Goal: Task Accomplishment & Management: Manage account settings

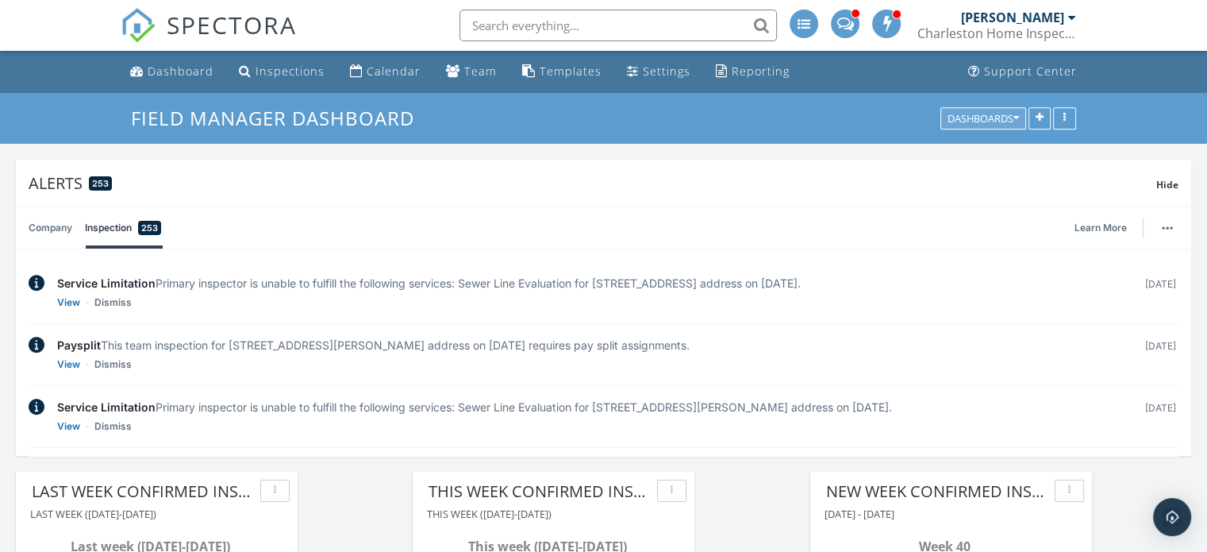
click at [1008, 122] on div "Dashboards" at bounding box center [983, 118] width 71 height 11
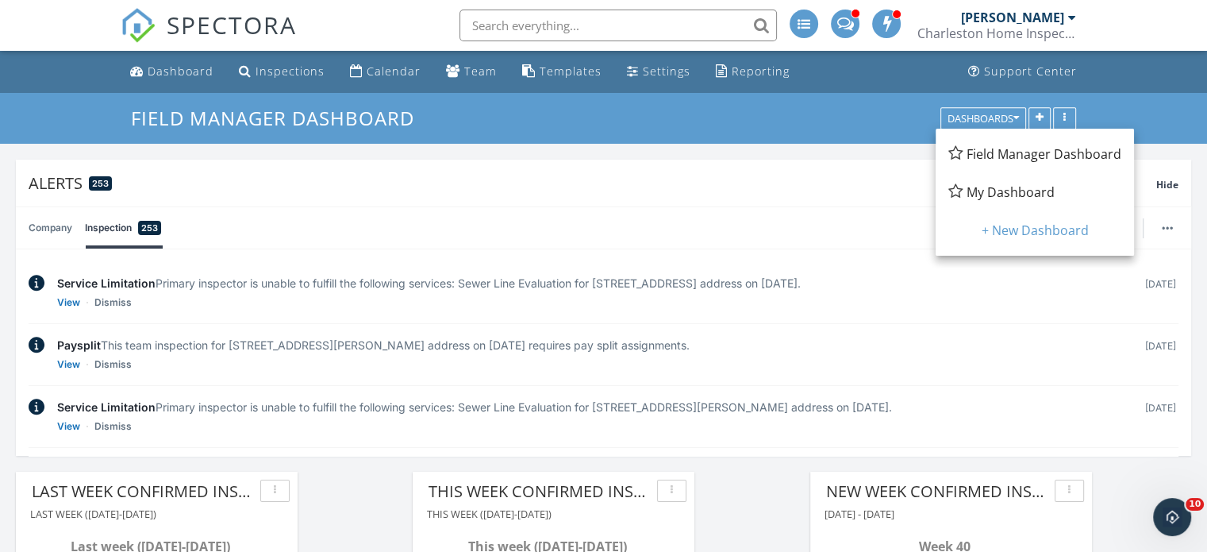
click at [834, 67] on div "Dashboard Inspections Calendar Team Templates Settings Reporting Support Center" at bounding box center [604, 72] width 966 height 42
click at [819, 76] on div "Dashboard Inspections Calendar Team Templates Settings Reporting Support Center" at bounding box center [604, 72] width 966 height 42
click at [1140, 68] on ul "Dashboard Inspections Calendar Team Templates Settings Reporting Support Center" at bounding box center [603, 72] width 1207 height 42
click at [655, 66] on div "Settings" at bounding box center [667, 70] width 48 height 15
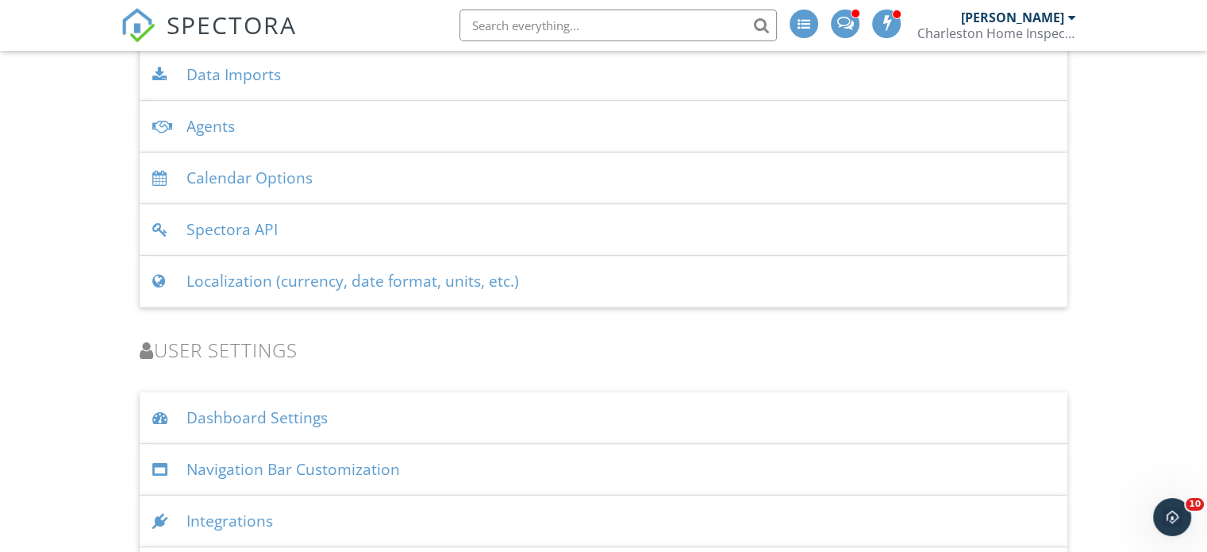
scroll to position [2067, 0]
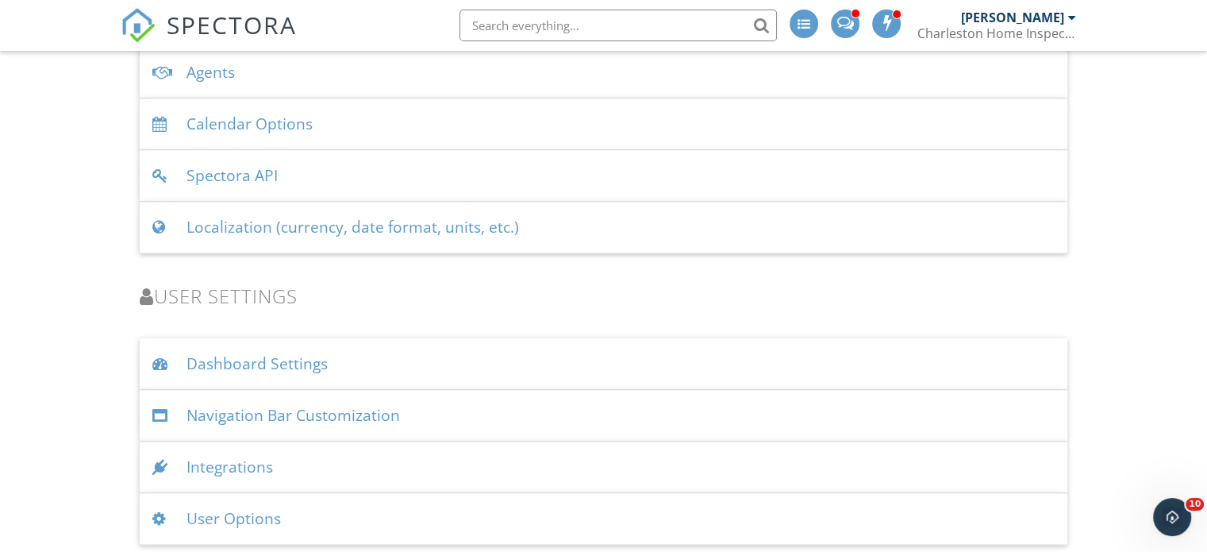
click at [293, 418] on div "Navigation Bar Customization" at bounding box center [604, 416] width 928 height 52
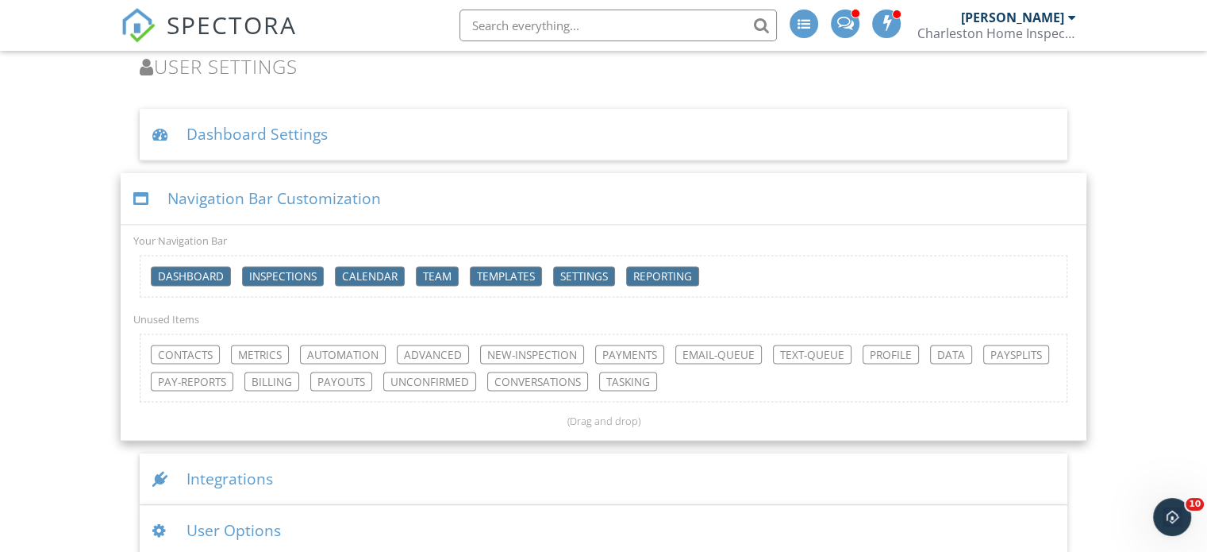
scroll to position [2307, 0]
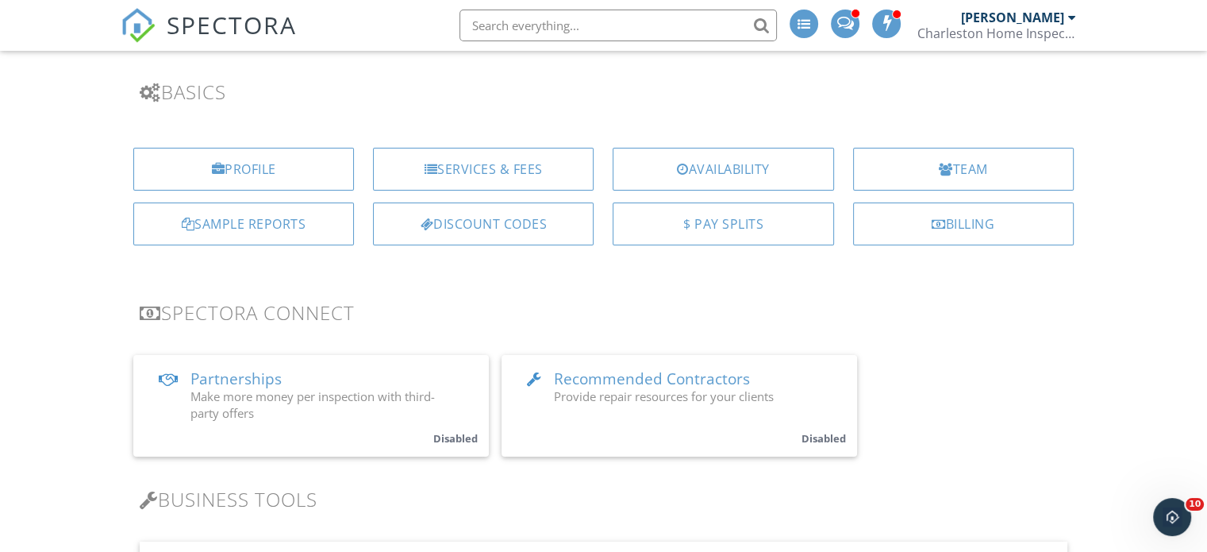
scroll to position [0, 0]
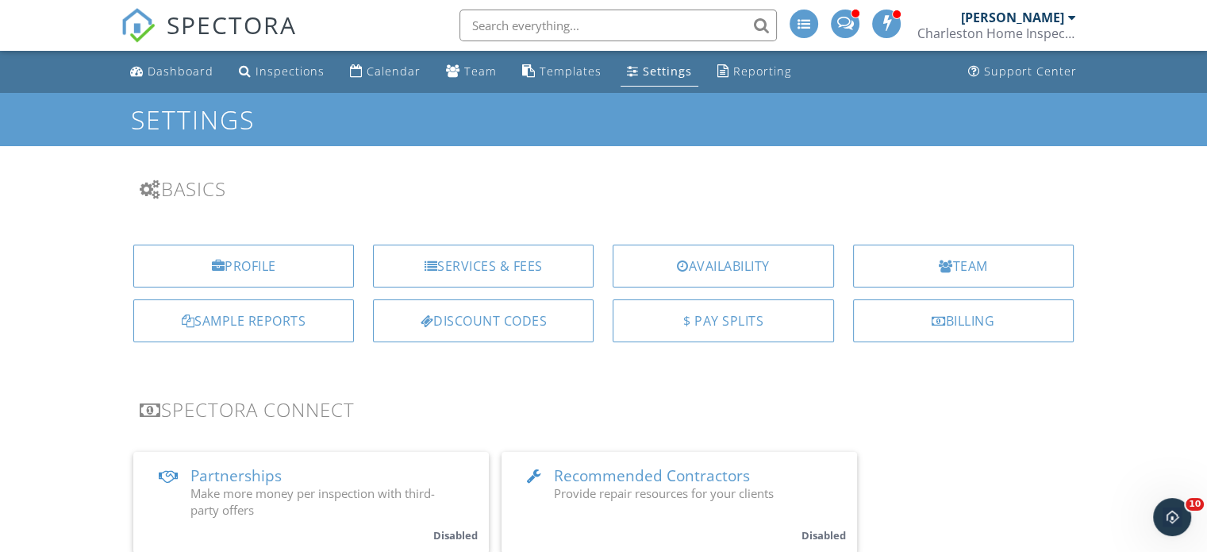
click at [654, 77] on div "Settings" at bounding box center [667, 70] width 49 height 15
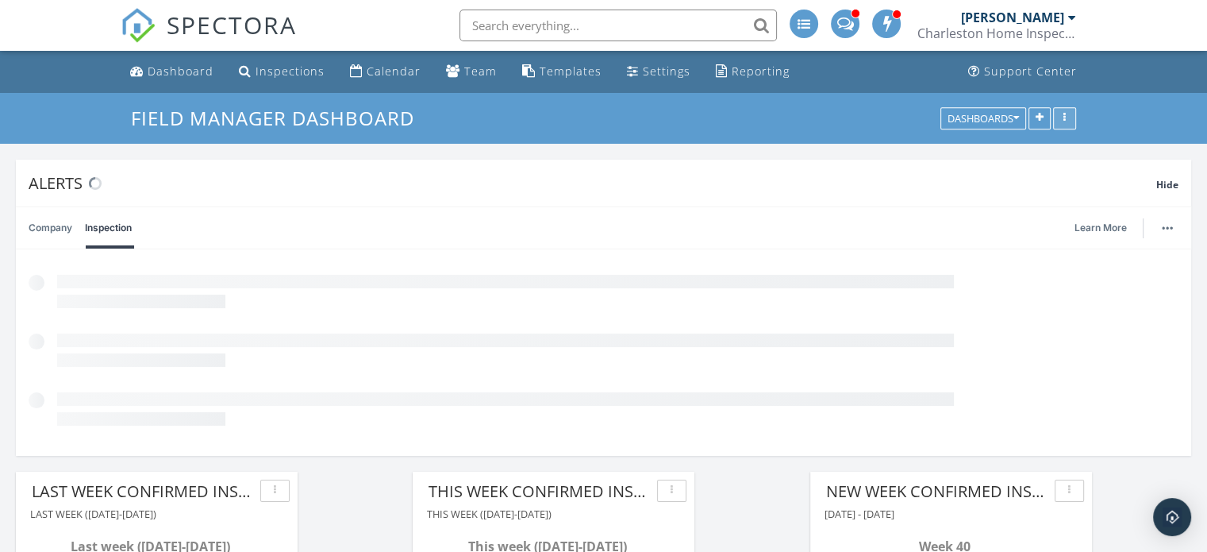
click at [1066, 115] on icon "button" at bounding box center [1065, 118] width 2 height 11
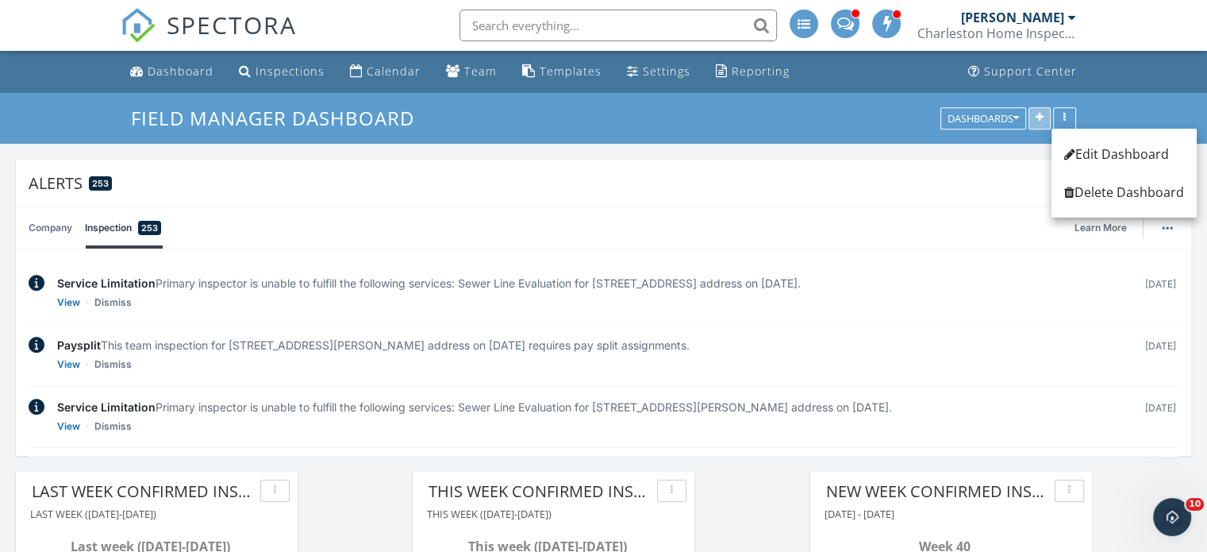
click at [1042, 117] on icon "button" at bounding box center [1040, 118] width 8 height 11
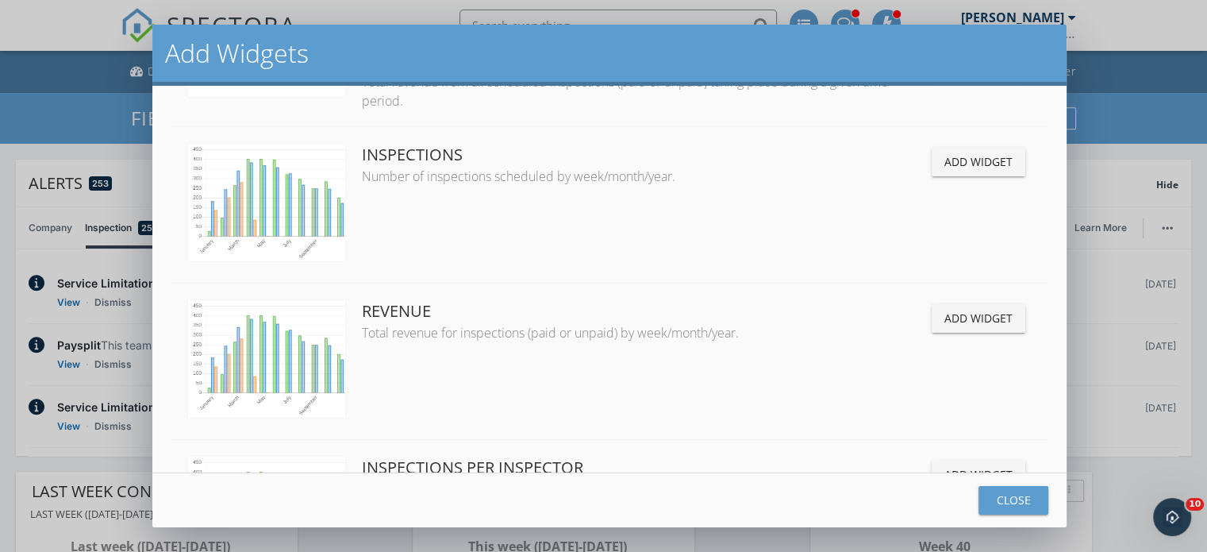
scroll to position [1648, 0]
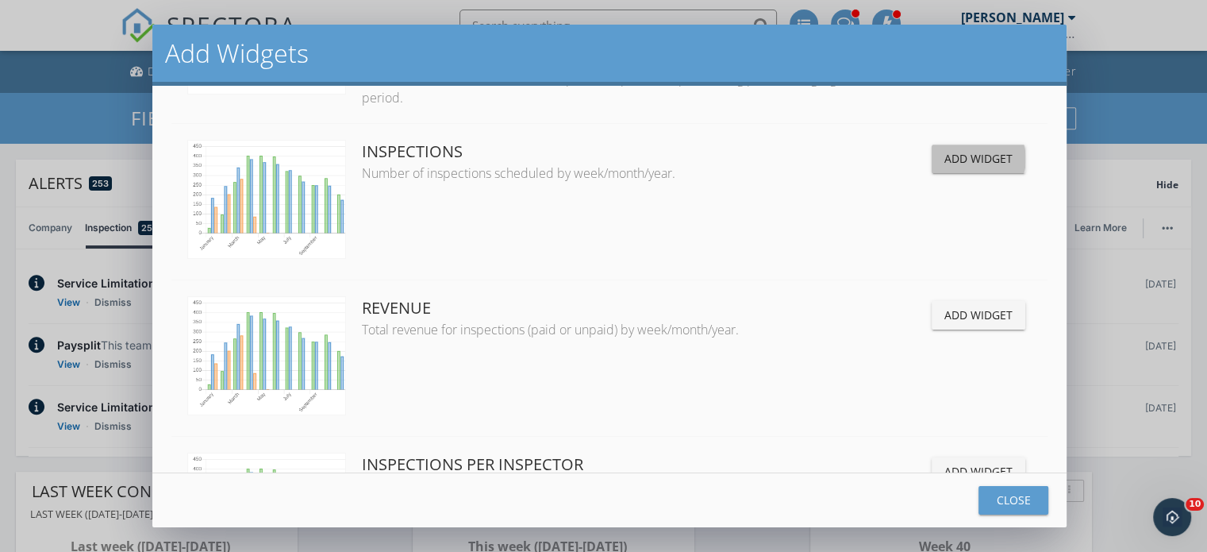
click at [969, 151] on div "Add Widget" at bounding box center [979, 158] width 68 height 17
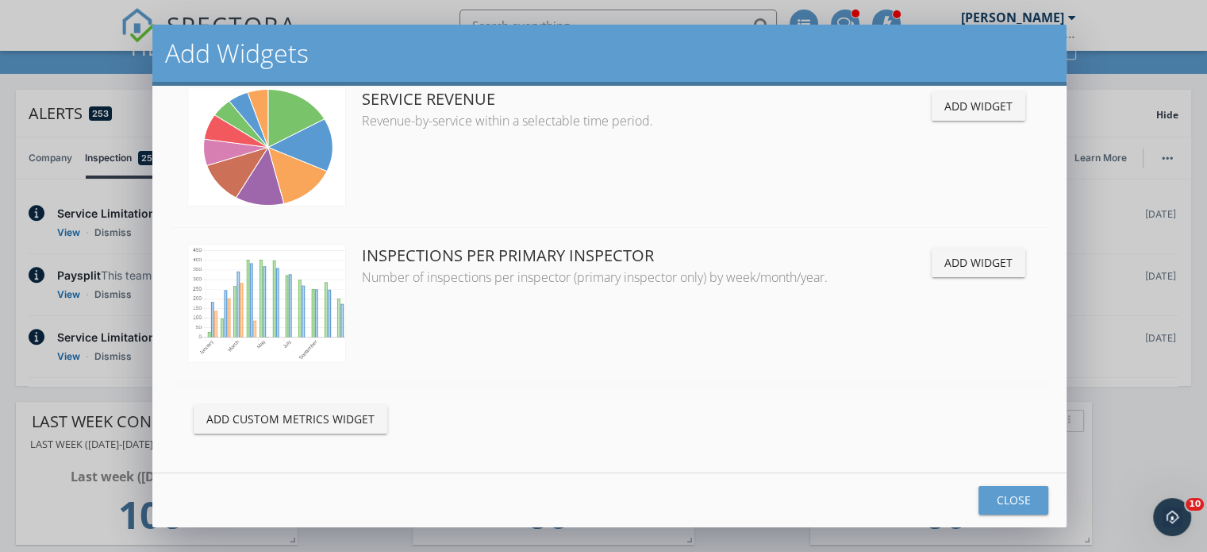
scroll to position [71, 0]
click at [1010, 491] on div "Close" at bounding box center [1013, 499] width 44 height 17
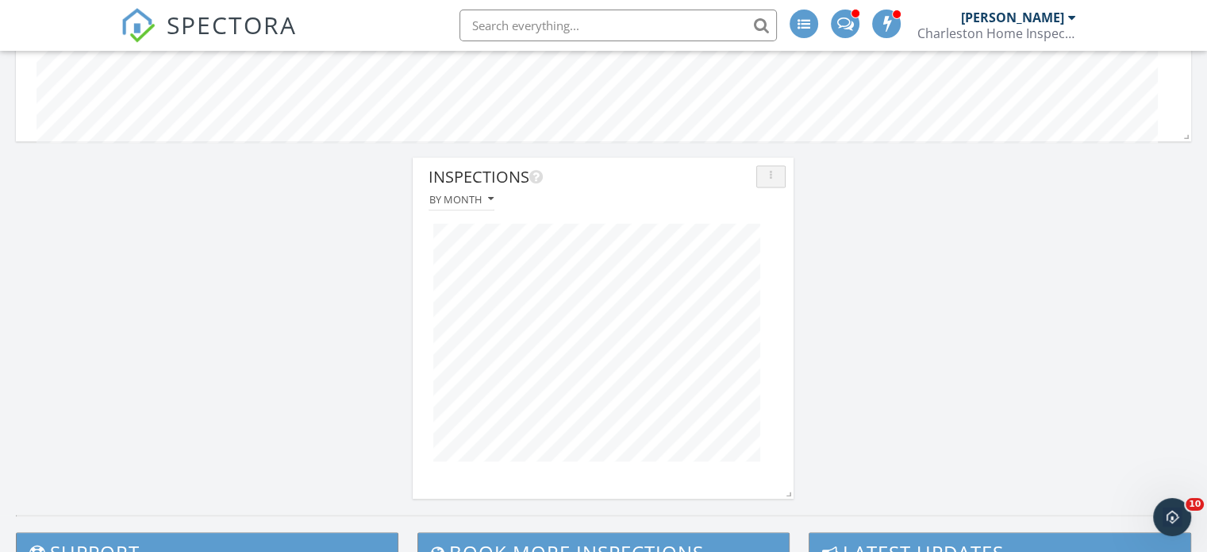
click at [764, 179] on div "button" at bounding box center [771, 176] width 15 height 11
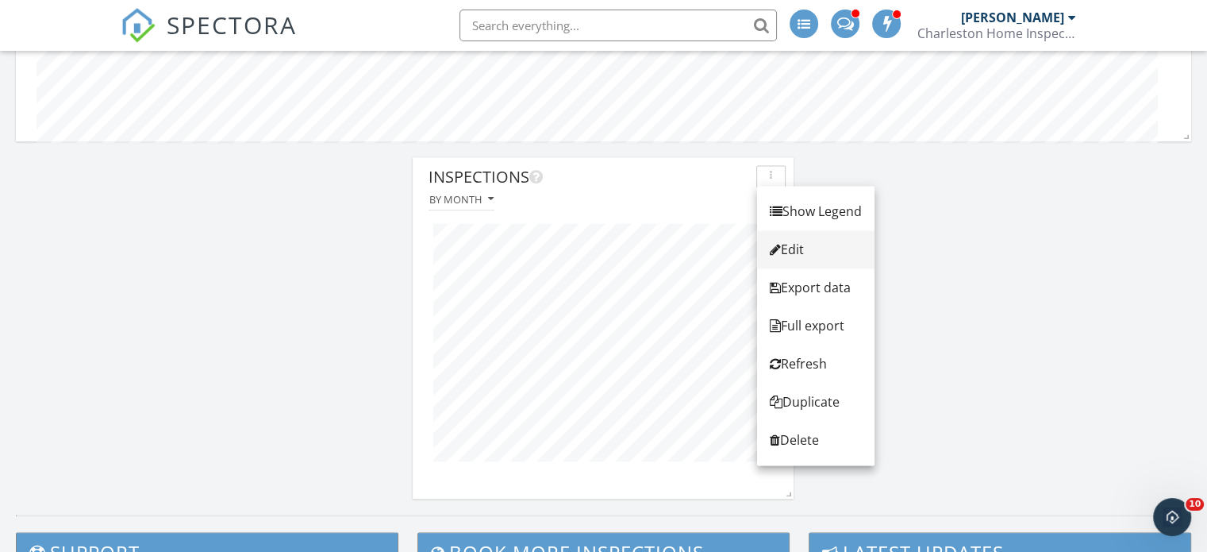
click at [829, 249] on div "Edit" at bounding box center [816, 249] width 92 height 19
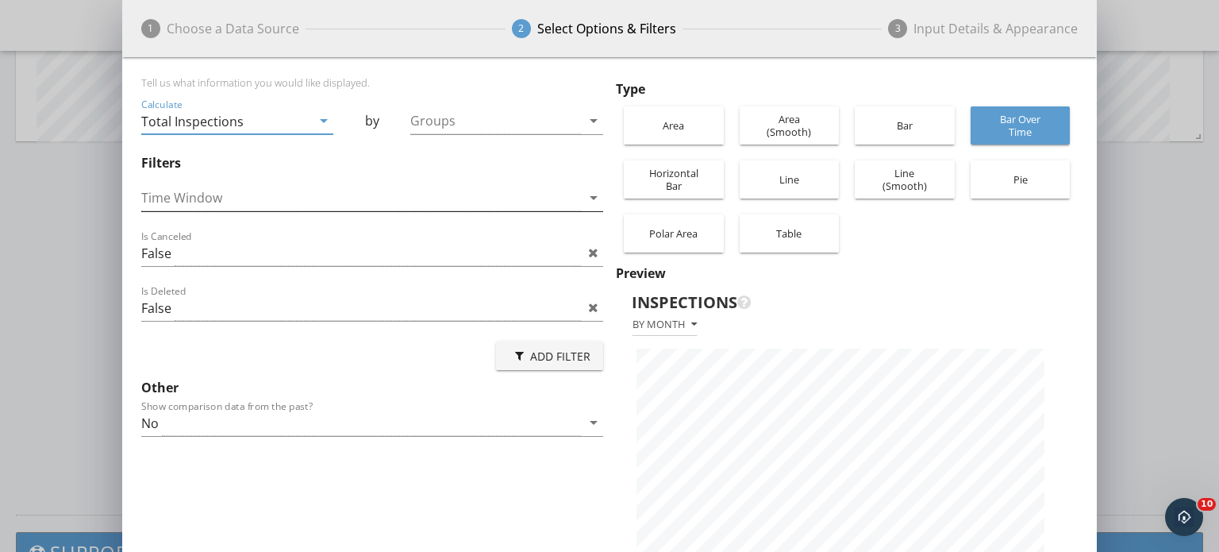
click at [587, 205] on icon "arrow_drop_down" at bounding box center [593, 197] width 19 height 19
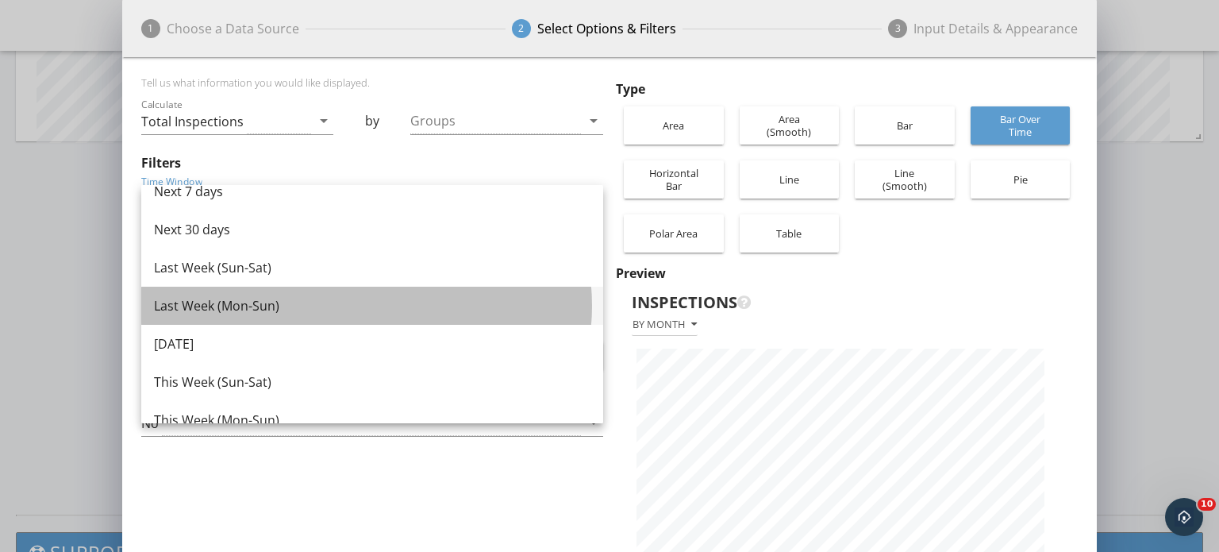
click at [308, 296] on div "Last Week (Mon-Sun)" at bounding box center [372, 305] width 437 height 19
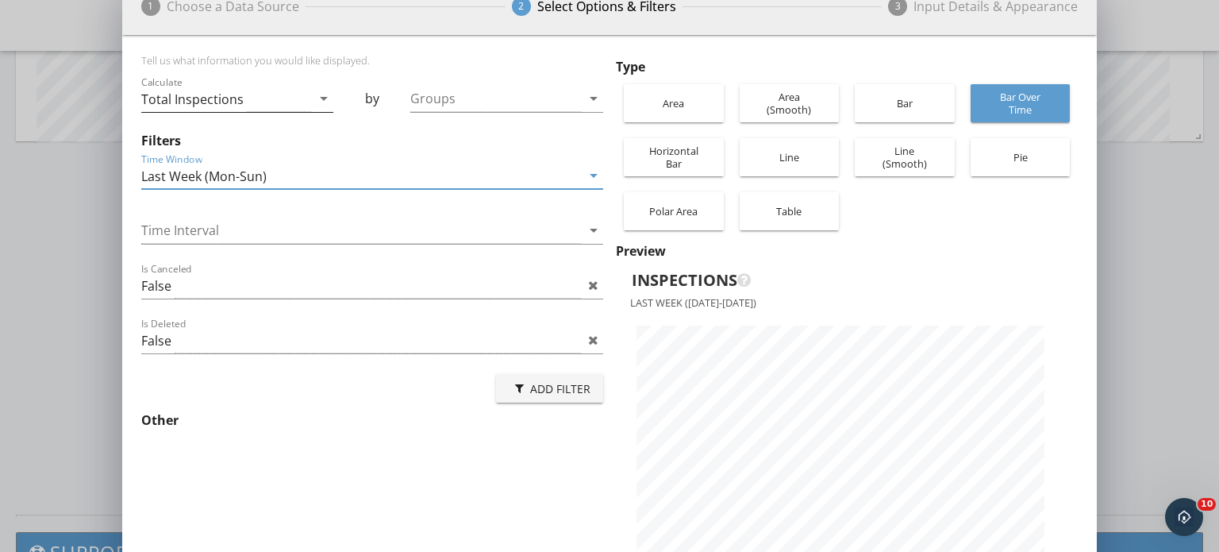
click at [317, 98] on icon "arrow_drop_down" at bounding box center [323, 98] width 19 height 19
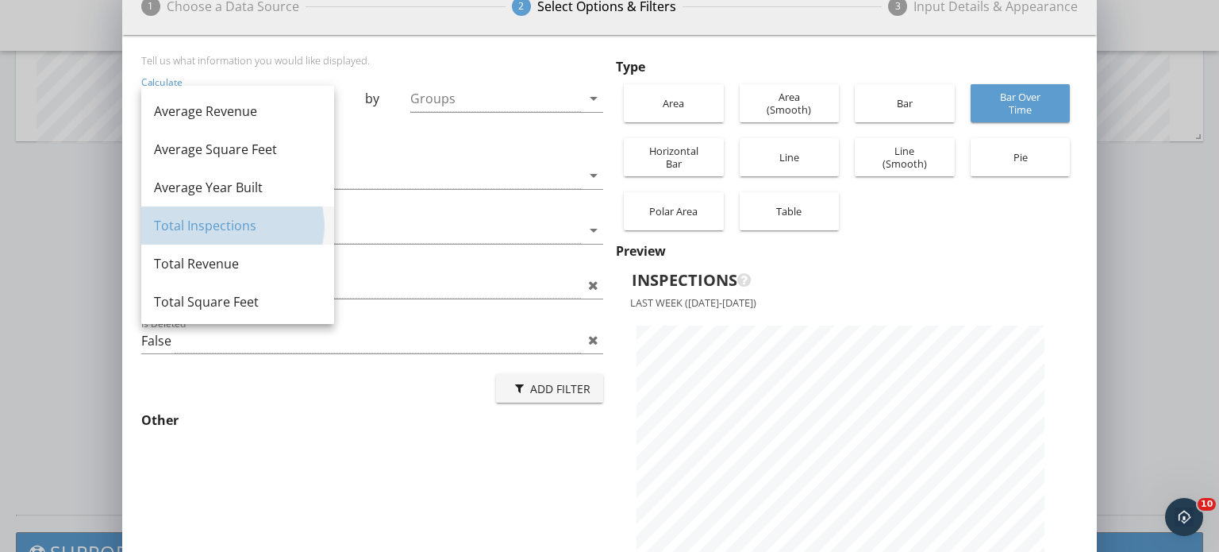
click at [223, 228] on div "Total Inspections" at bounding box center [237, 225] width 167 height 19
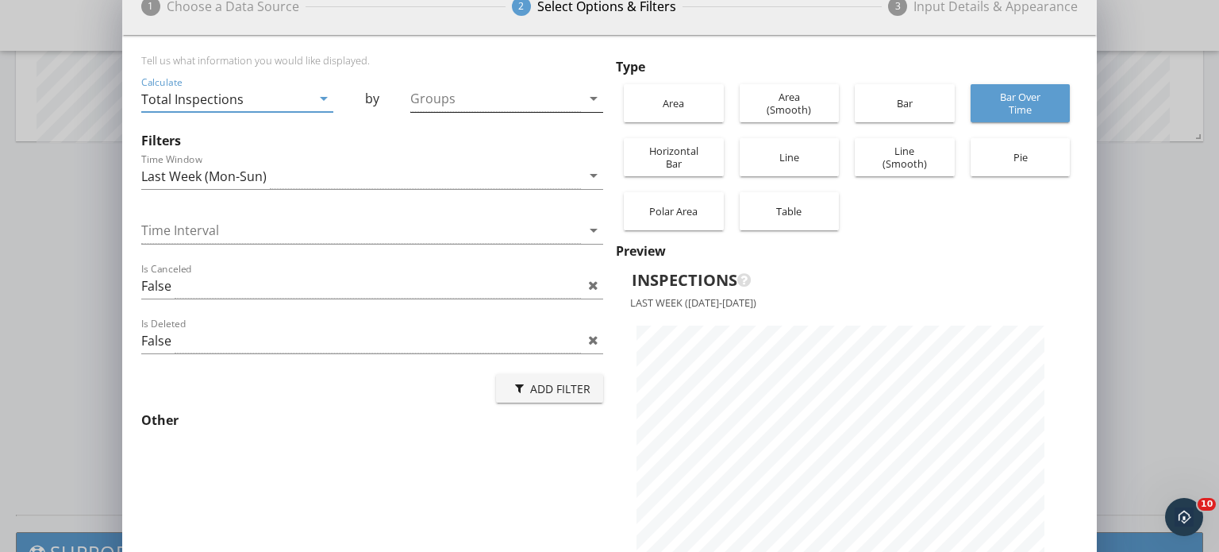
click at [590, 98] on icon "arrow_drop_down" at bounding box center [593, 98] width 19 height 19
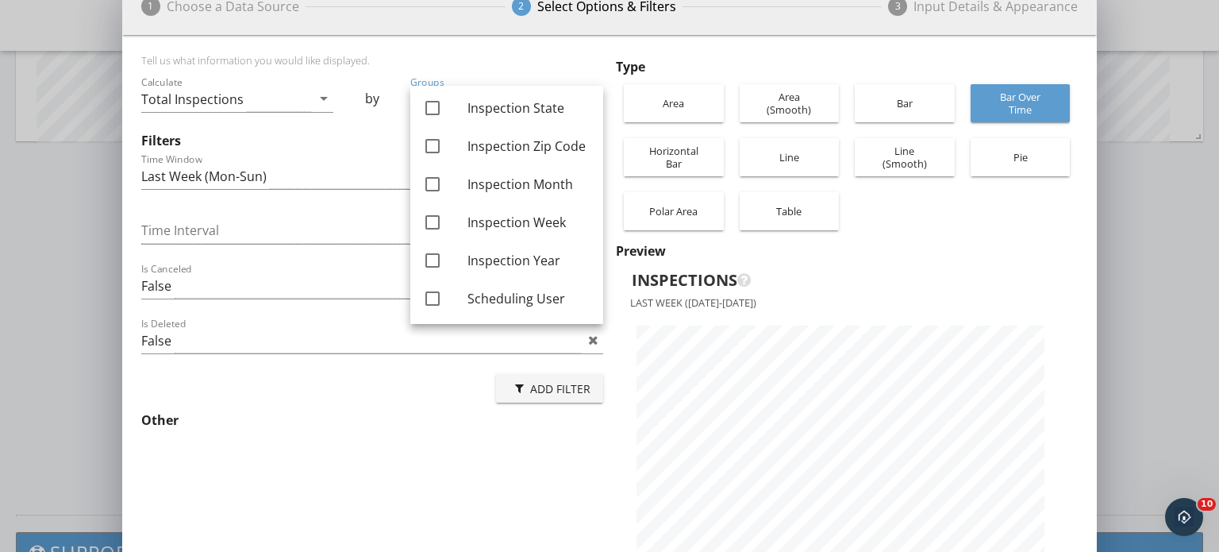
click at [425, 464] on div "Tell us what information you would like displayed. Calculate Total Inspections …" at bounding box center [375, 319] width 468 height 530
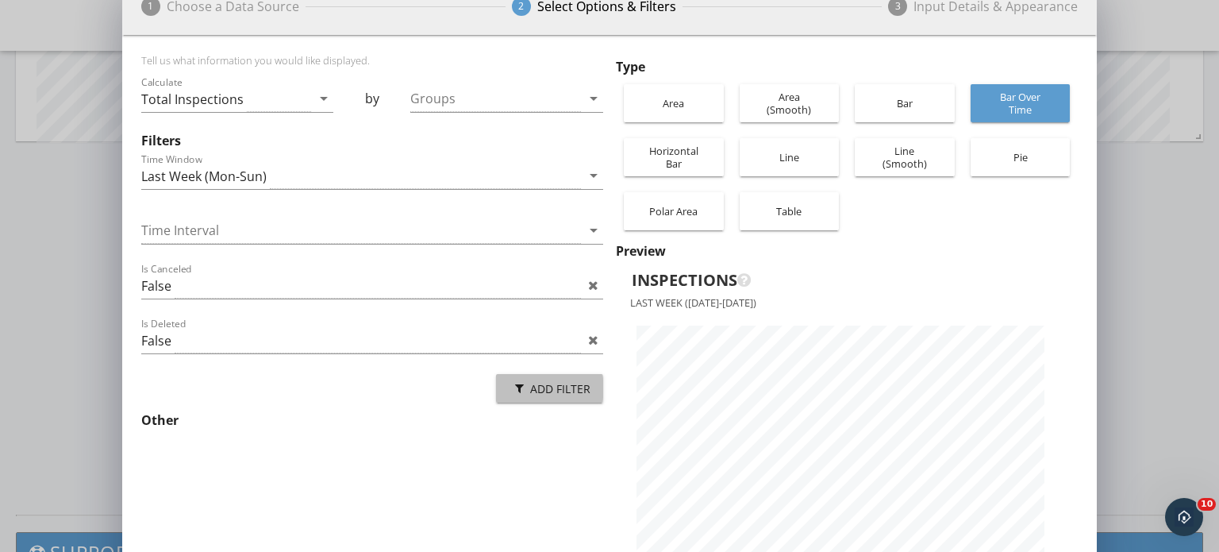
click at [556, 378] on button "Add Filter" at bounding box center [549, 388] width 107 height 29
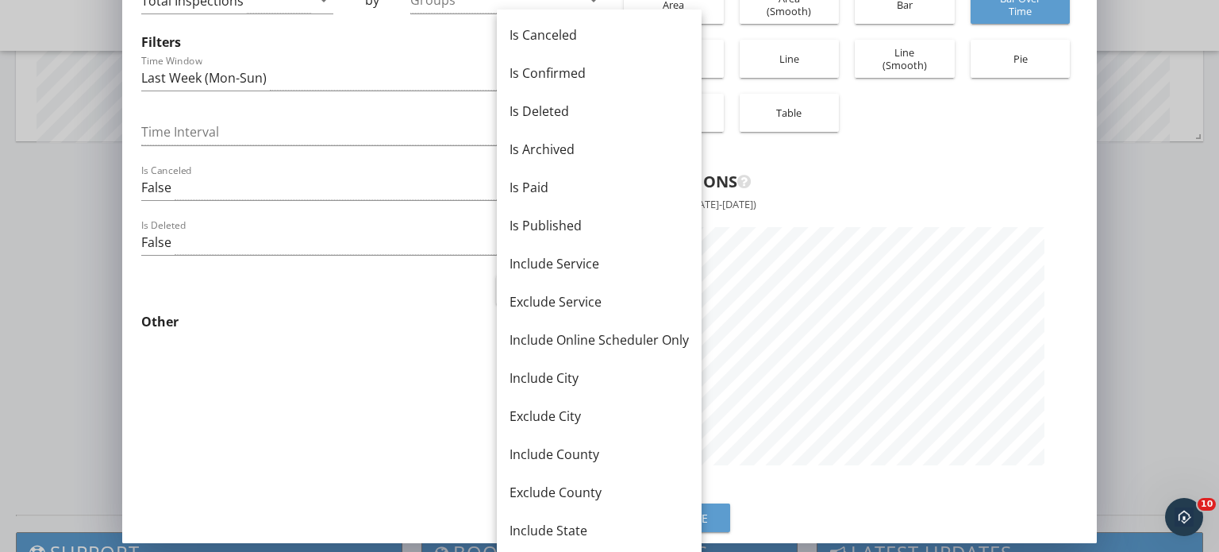
click at [422, 377] on div "Tell us what information you would like displayed. Calculate Total Inspections …" at bounding box center [375, 221] width 468 height 530
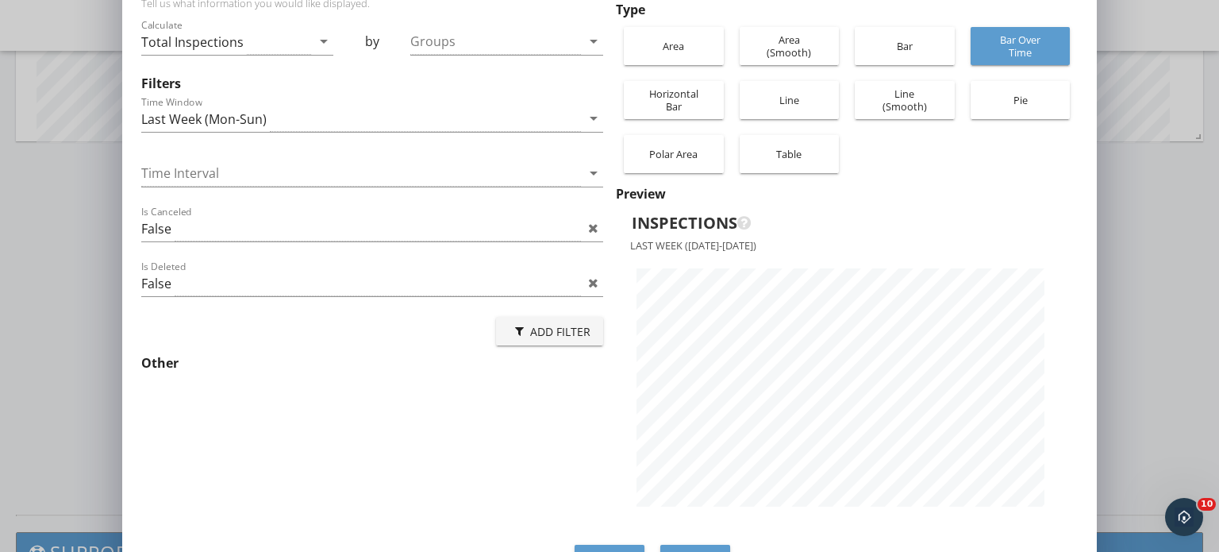
scroll to position [76, 0]
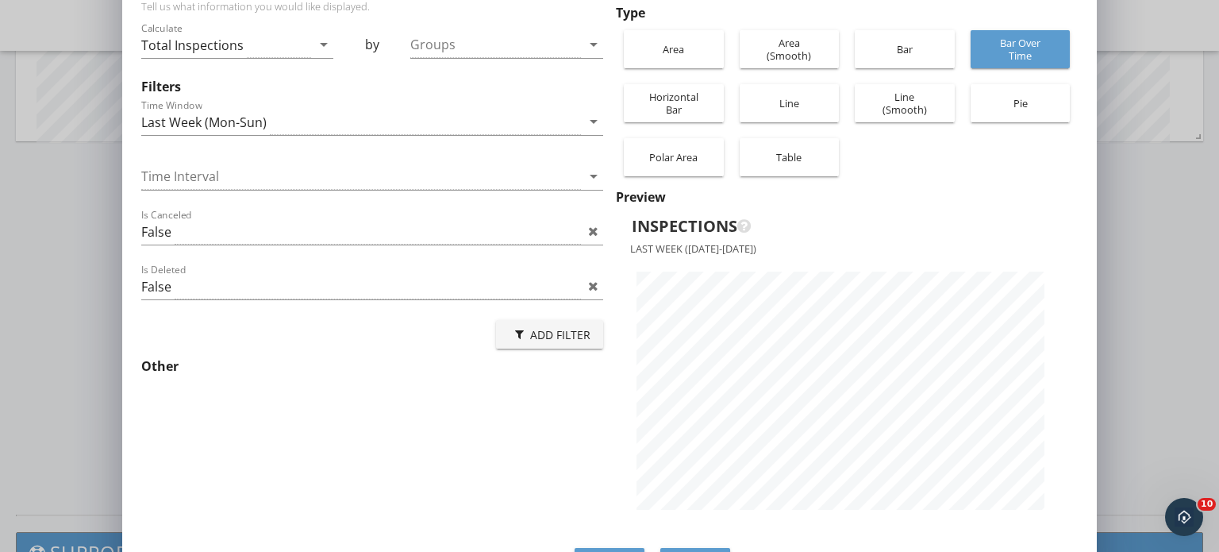
click at [702, 50] on div "Area" at bounding box center [674, 49] width 84 height 38
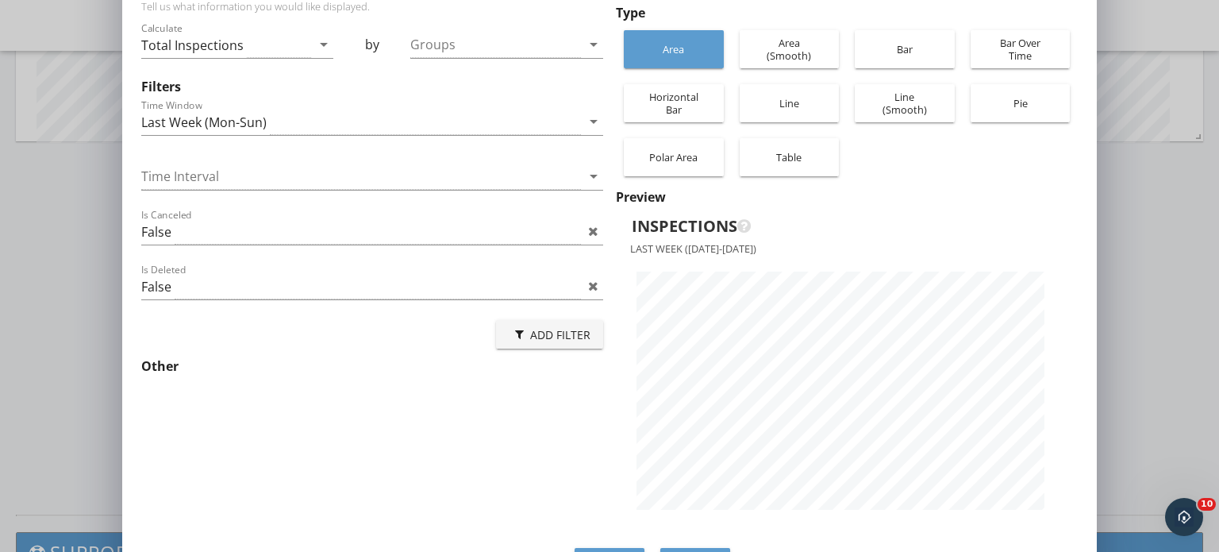
scroll to position [562, 975]
click at [688, 101] on div "Horizontal Bar" at bounding box center [674, 103] width 84 height 51
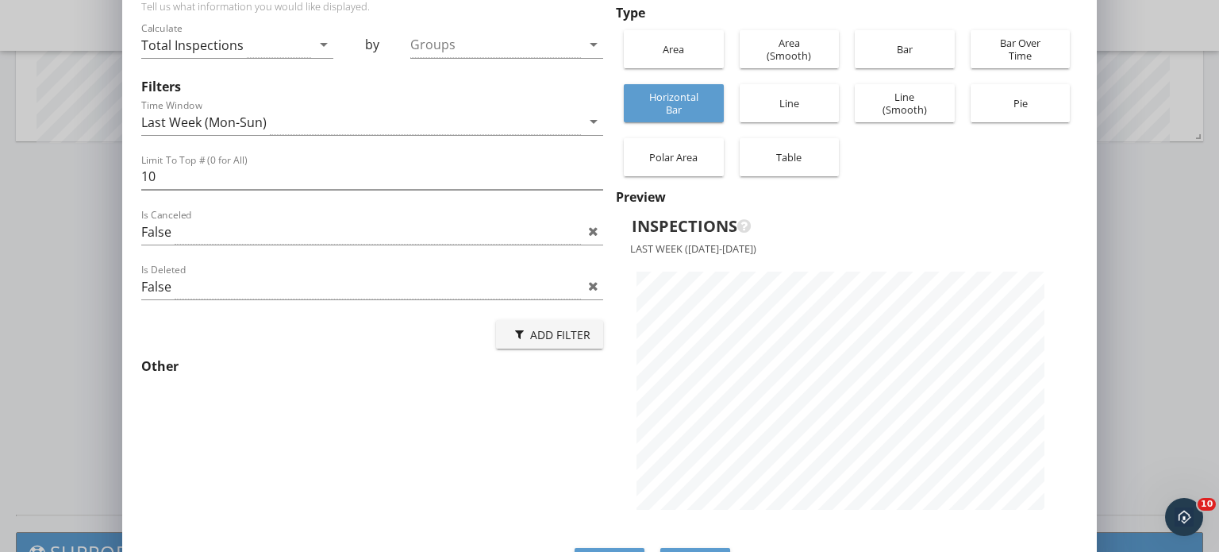
click at [680, 158] on div "Polar Area" at bounding box center [674, 157] width 84 height 38
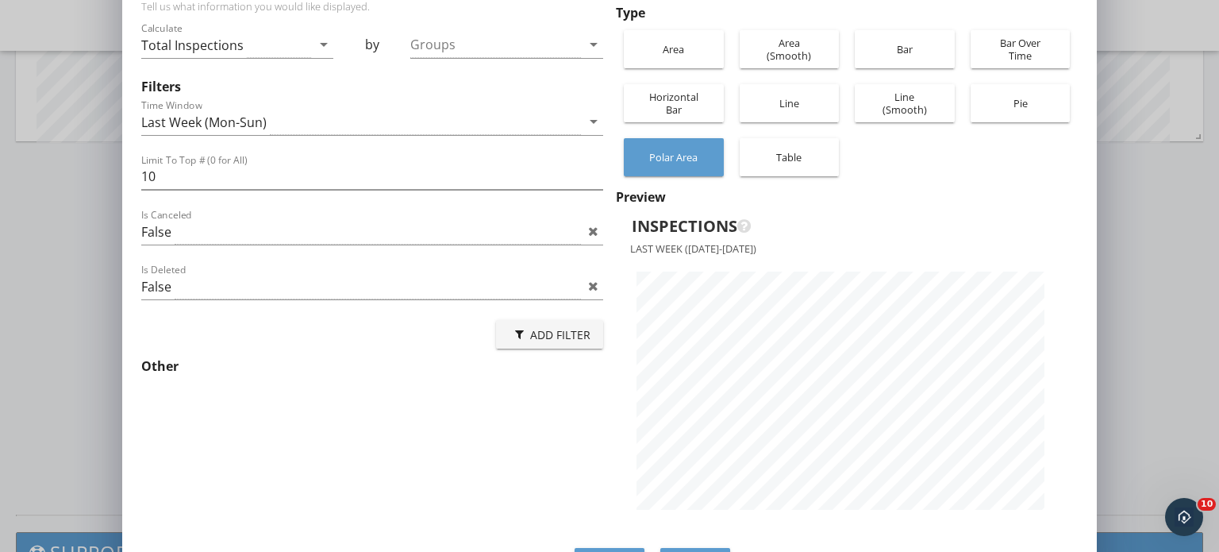
scroll to position [29, 0]
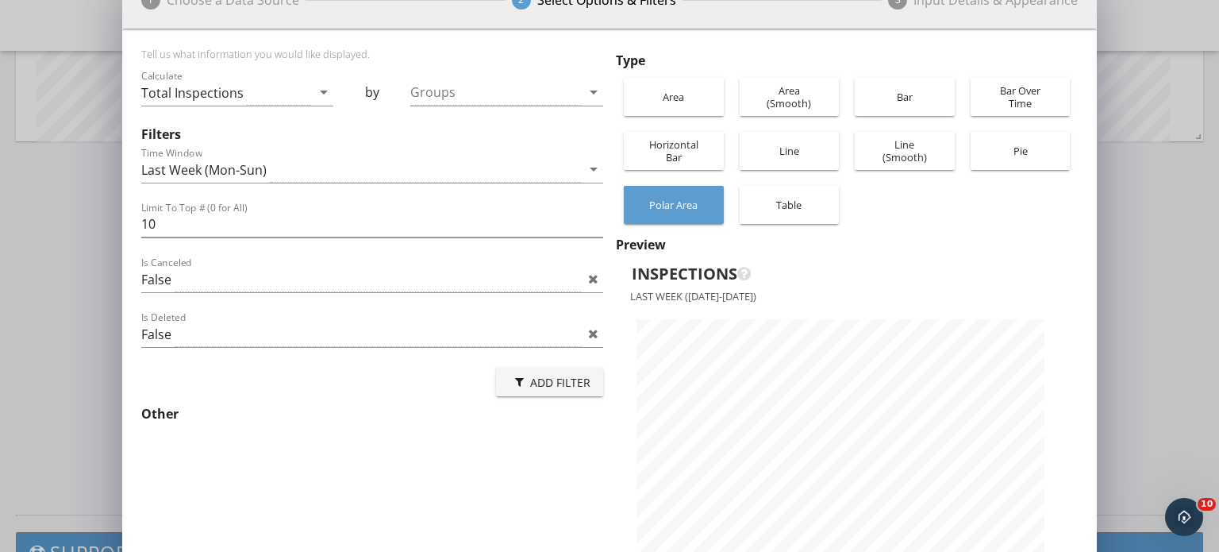
click at [582, 379] on div "Add Filter" at bounding box center [550, 382] width 82 height 17
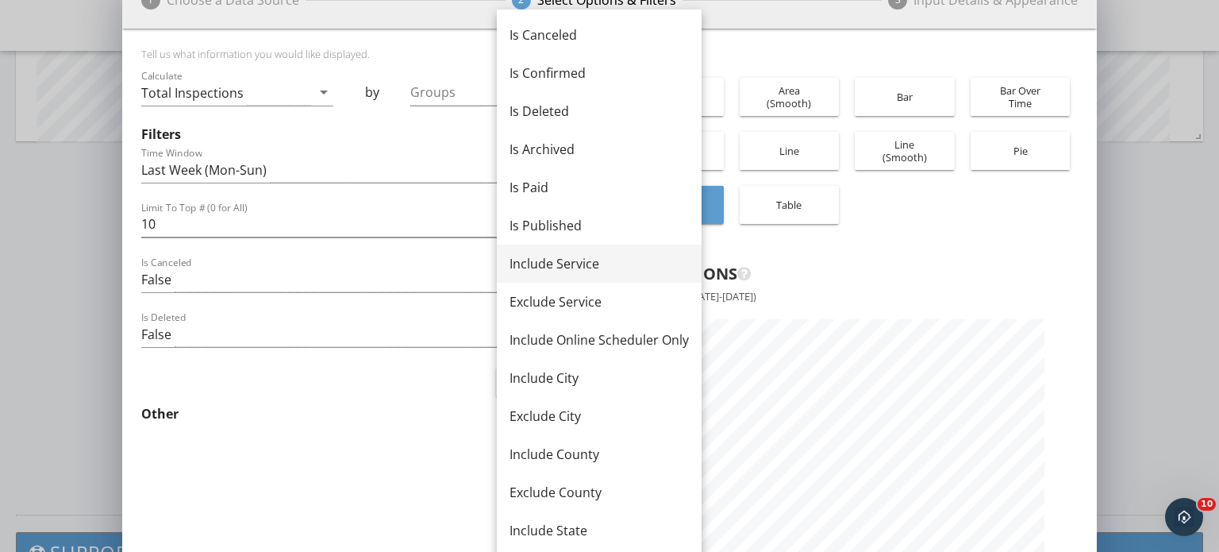
click at [578, 272] on div "Include Service" at bounding box center [599, 263] width 179 height 19
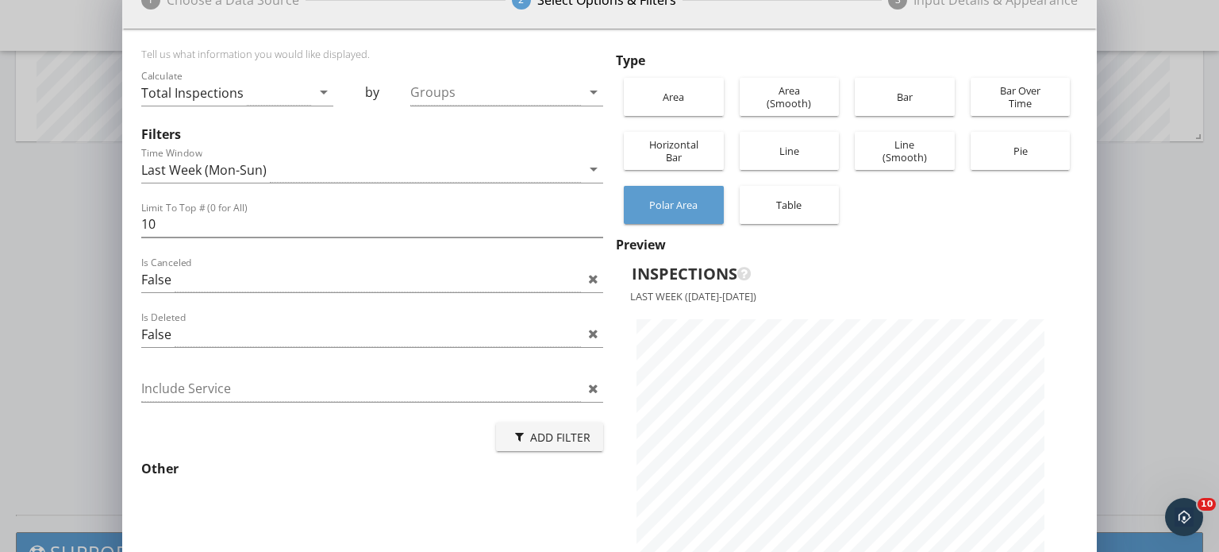
scroll to position [562, 975]
click at [402, 390] on div at bounding box center [361, 388] width 440 height 26
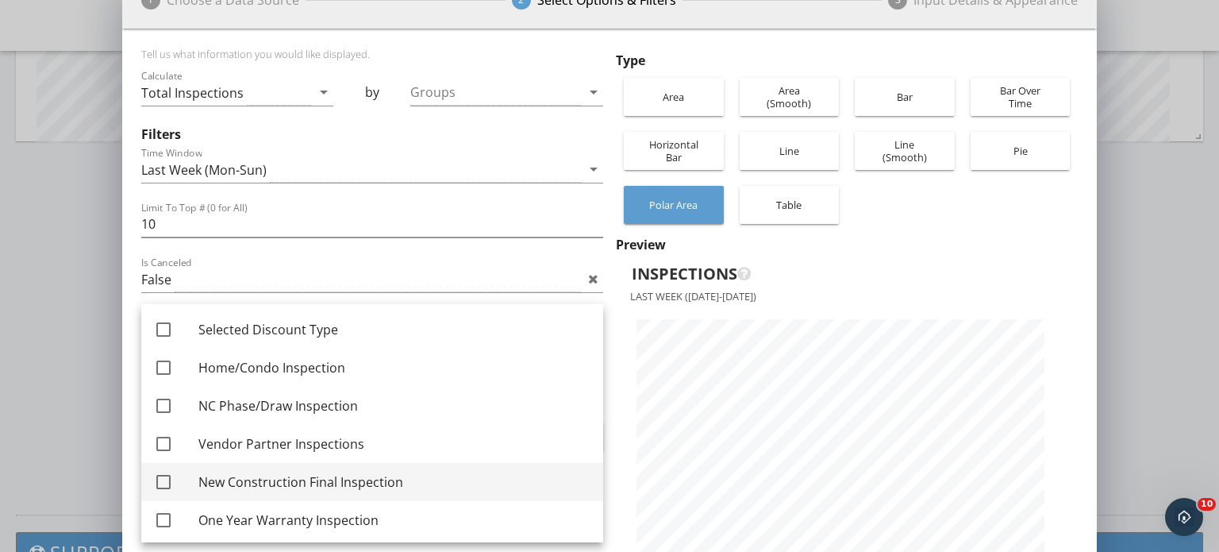
scroll to position [194, 0]
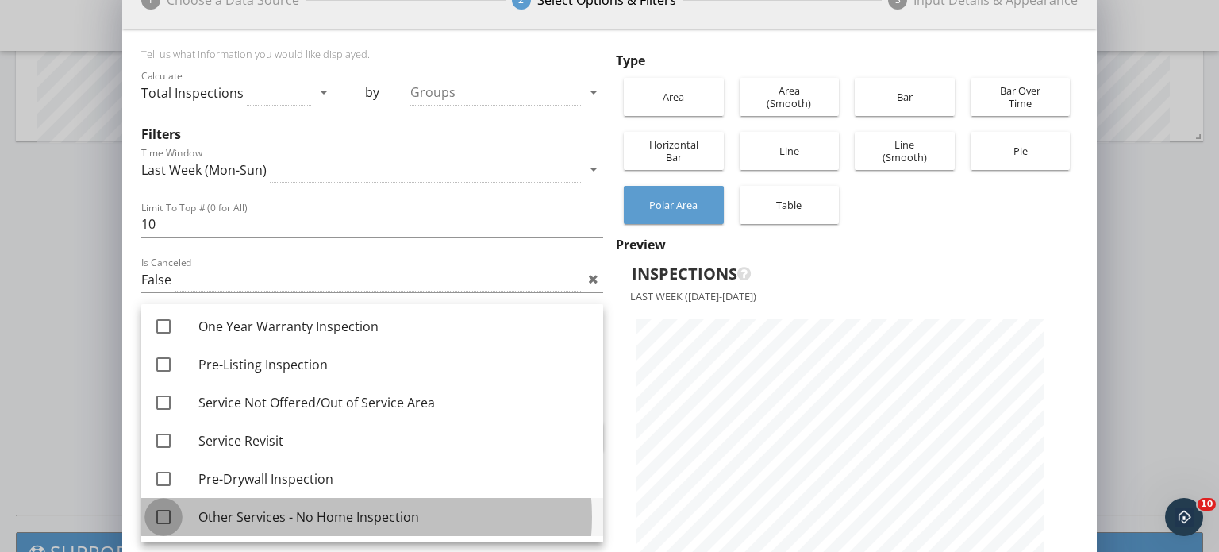
click at [171, 518] on div at bounding box center [163, 516] width 27 height 27
checkbox input "true"
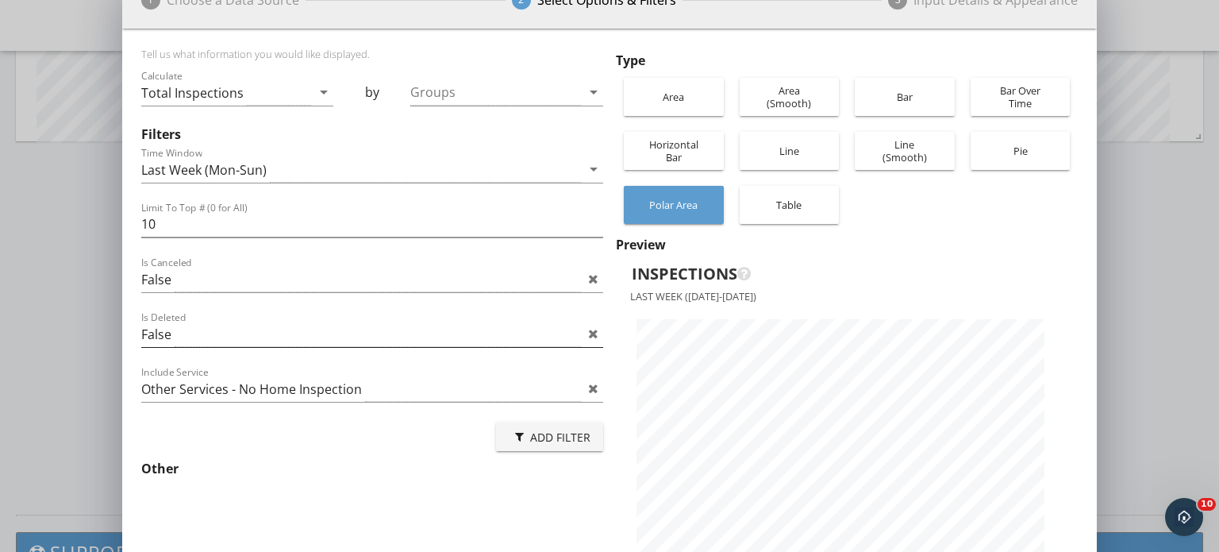
scroll to position [25, 0]
click at [552, 96] on div at bounding box center [495, 96] width 171 height 26
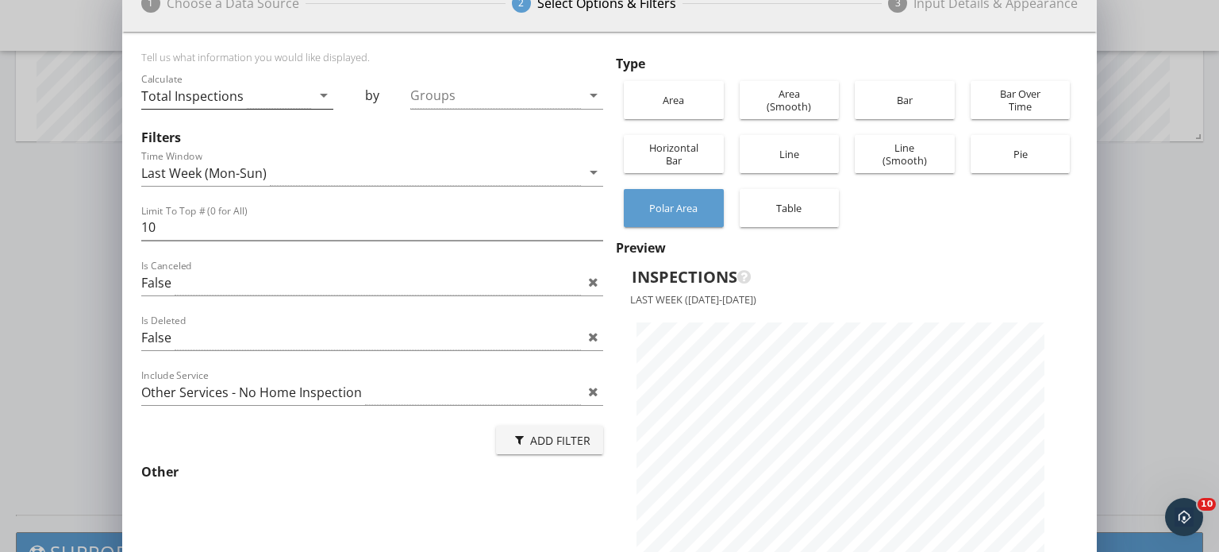
click at [321, 102] on icon "arrow_drop_down" at bounding box center [323, 95] width 19 height 19
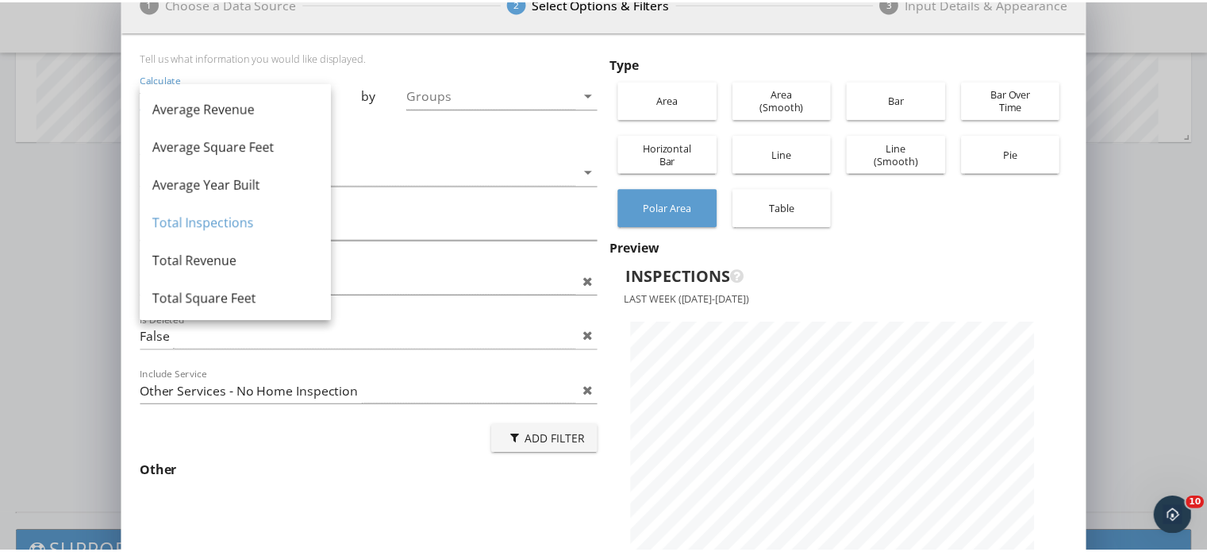
scroll to position [121, 0]
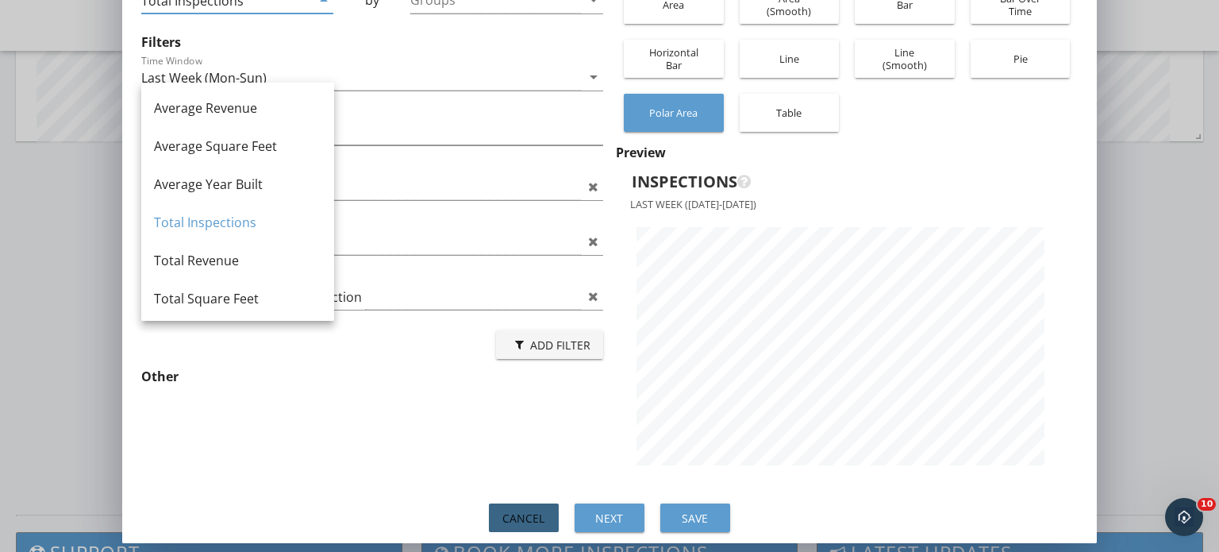
click at [529, 514] on div "Cancel" at bounding box center [524, 518] width 44 height 17
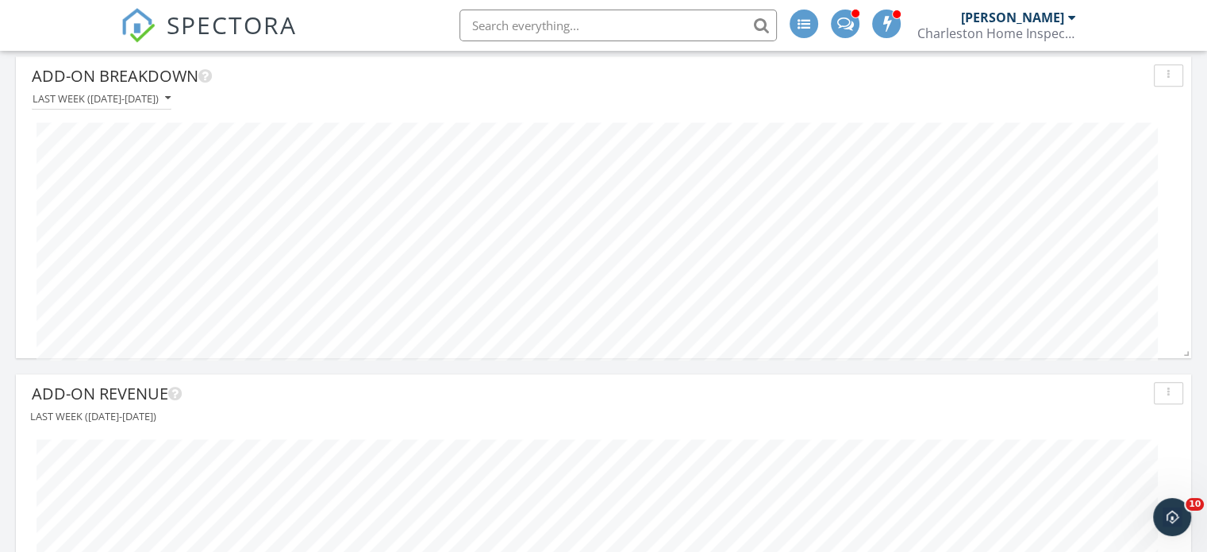
scroll to position [1607, 0]
click at [171, 98] on div "Last week (Monday-Sunday)" at bounding box center [102, 97] width 138 height 11
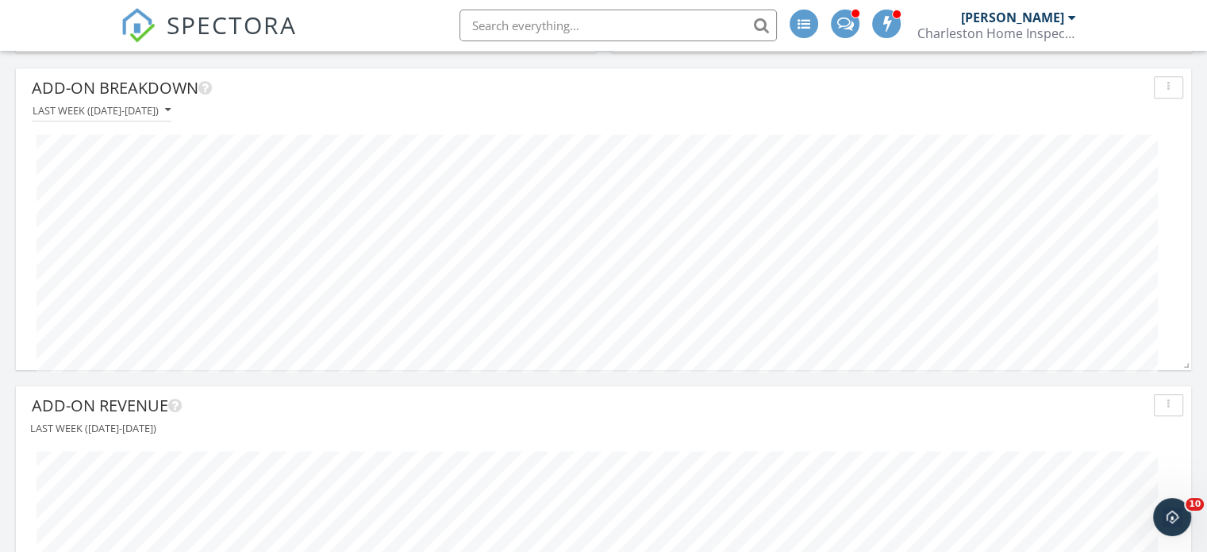
scroll to position [1602, 0]
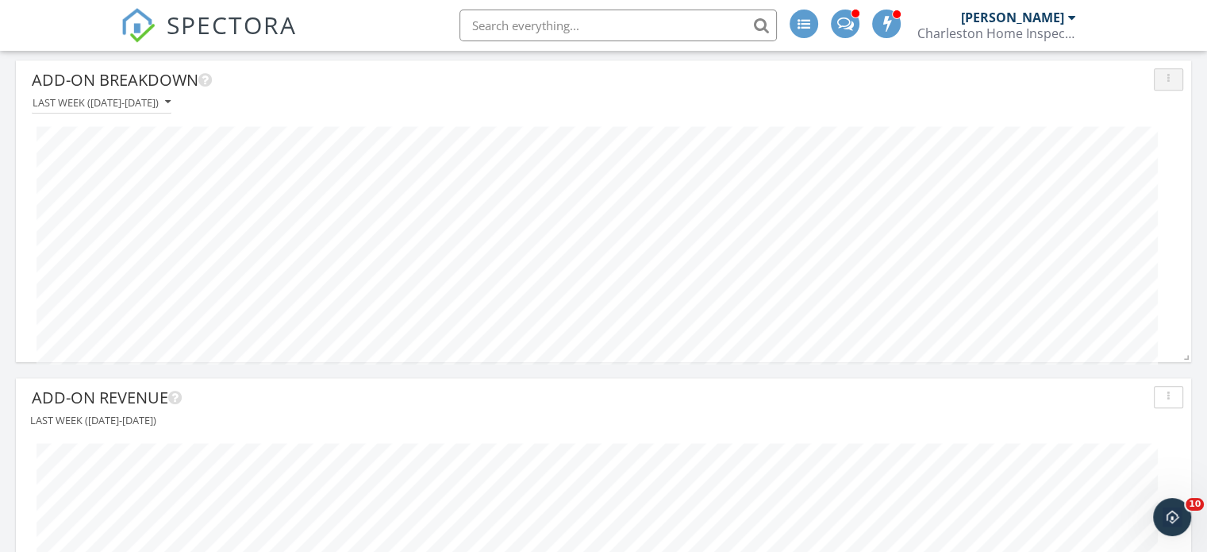
click at [1176, 76] on button "button" at bounding box center [1168, 79] width 29 height 22
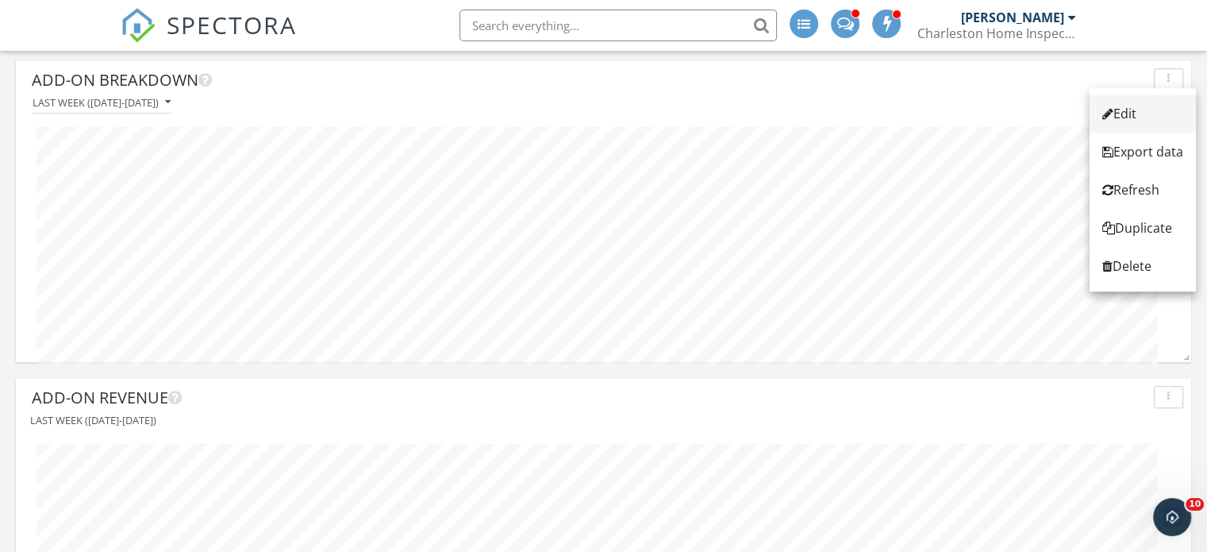
click at [1127, 122] on div "Edit" at bounding box center [1143, 113] width 81 height 19
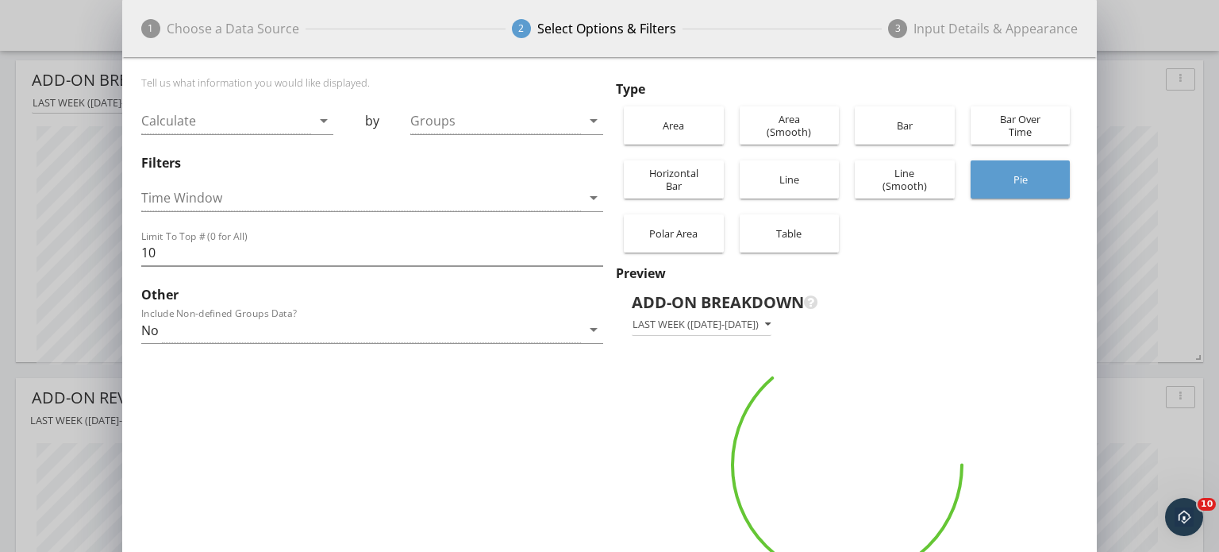
scroll to position [793406, 793363]
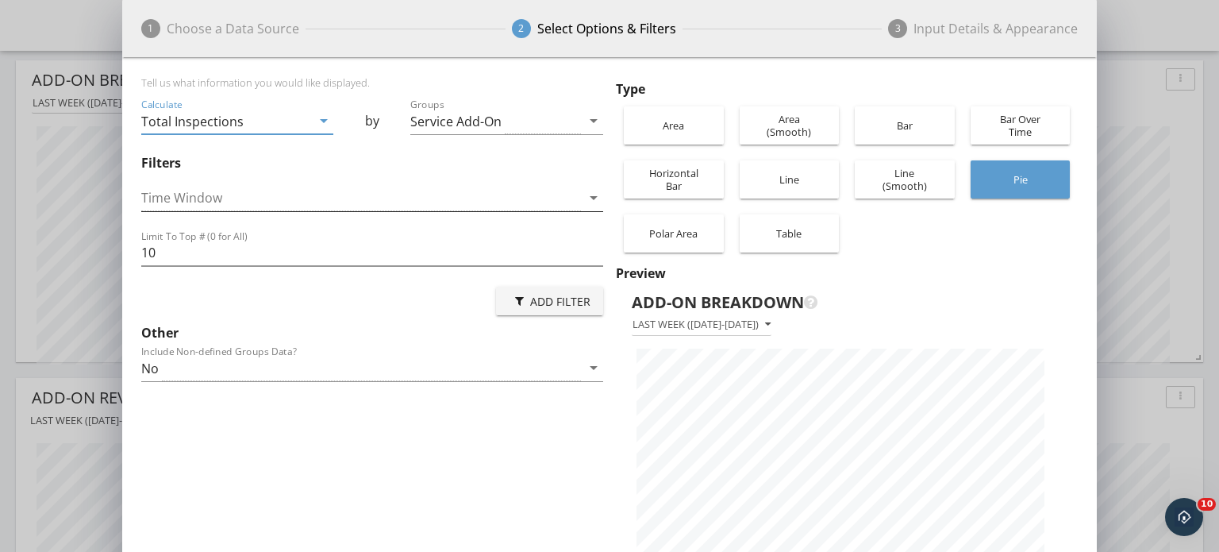
click at [585, 196] on icon "arrow_drop_down" at bounding box center [593, 197] width 19 height 19
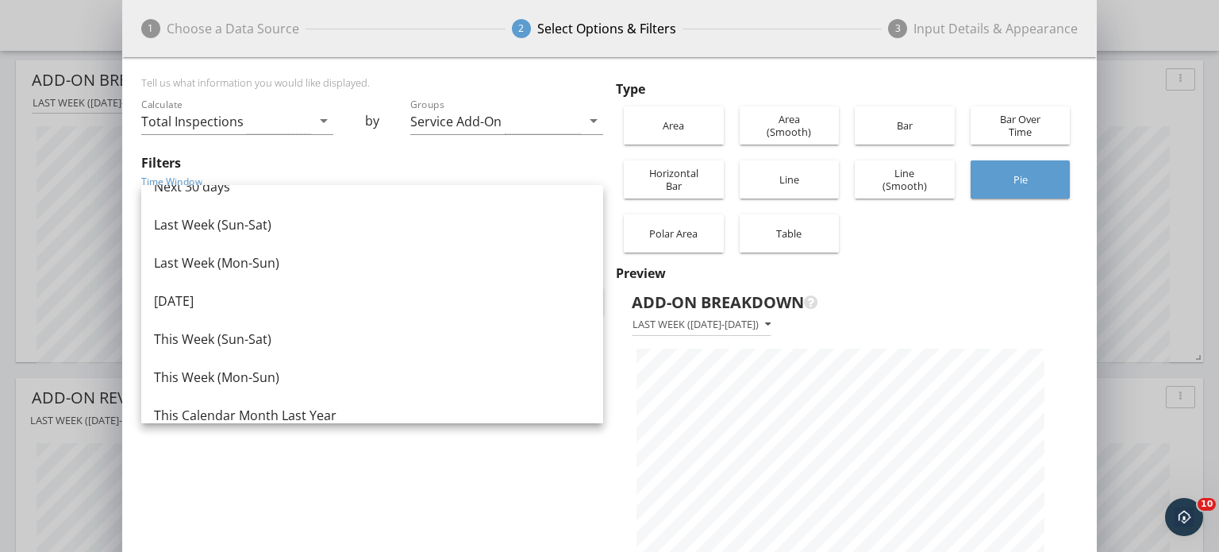
scroll to position [1070, 0]
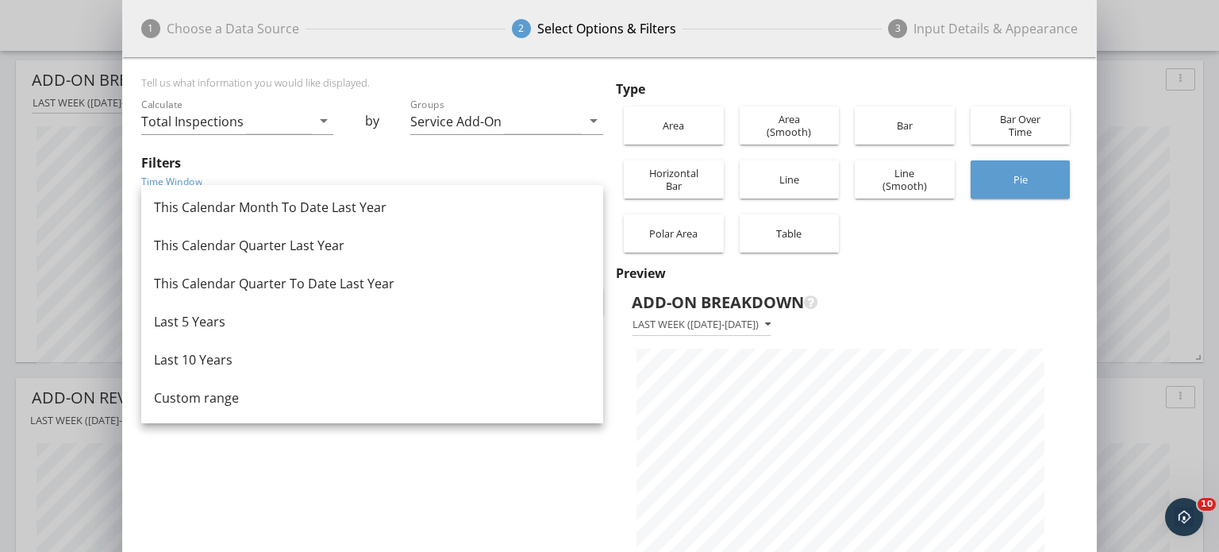
click at [467, 505] on div "Tell us what information you would like displayed. Calculate Total Inspections …" at bounding box center [375, 341] width 468 height 531
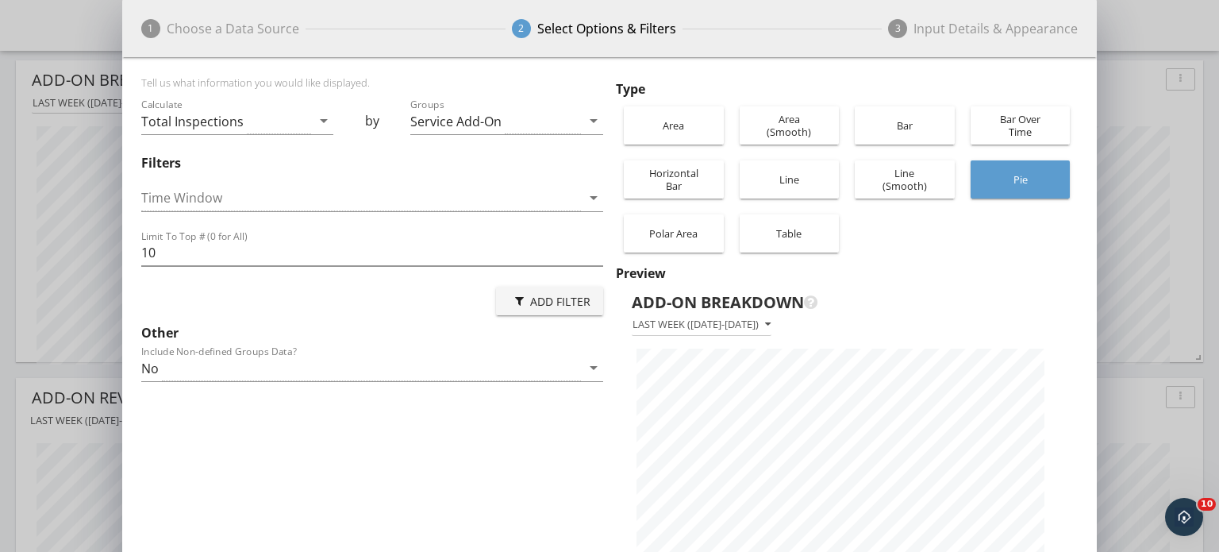
scroll to position [121, 0]
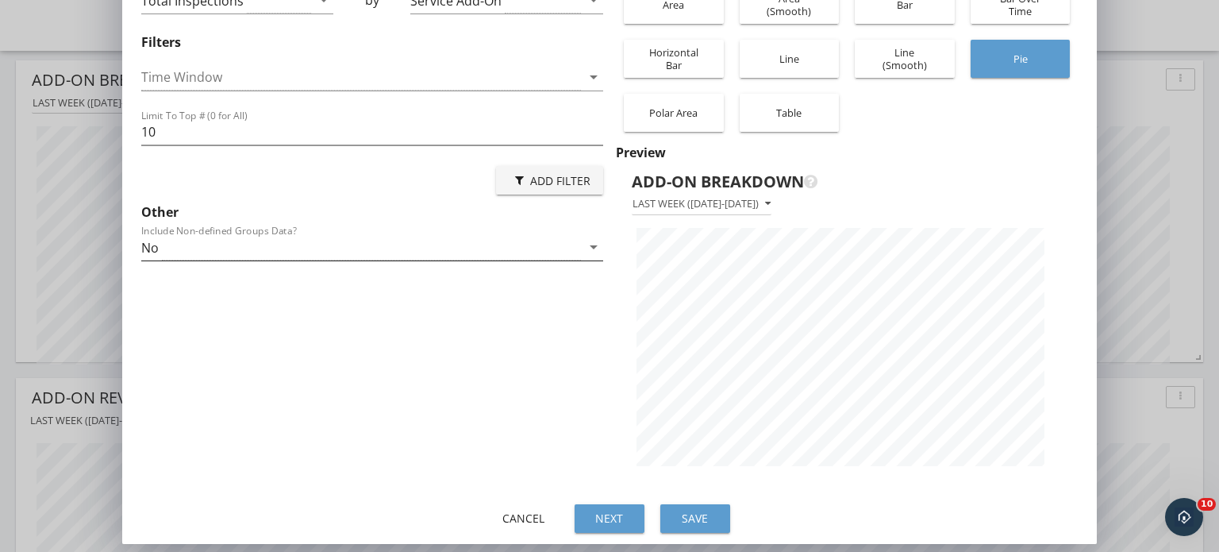
click at [584, 245] on icon "arrow_drop_down" at bounding box center [593, 246] width 19 height 19
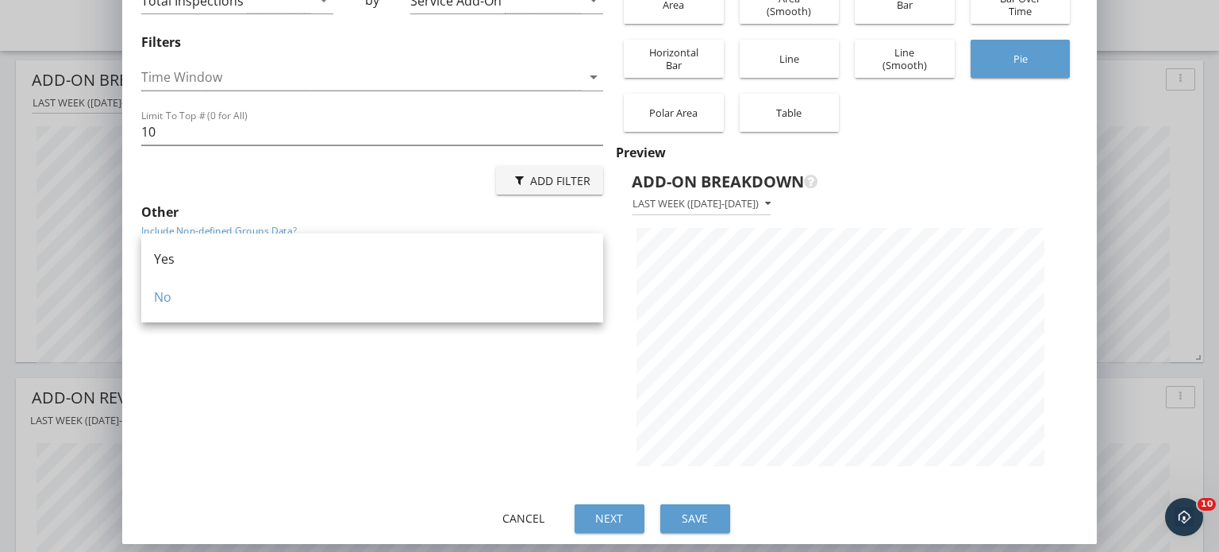
click at [464, 352] on div "Tell us what information you would like displayed. Calculate Total Inspections …" at bounding box center [375, 221] width 468 height 531
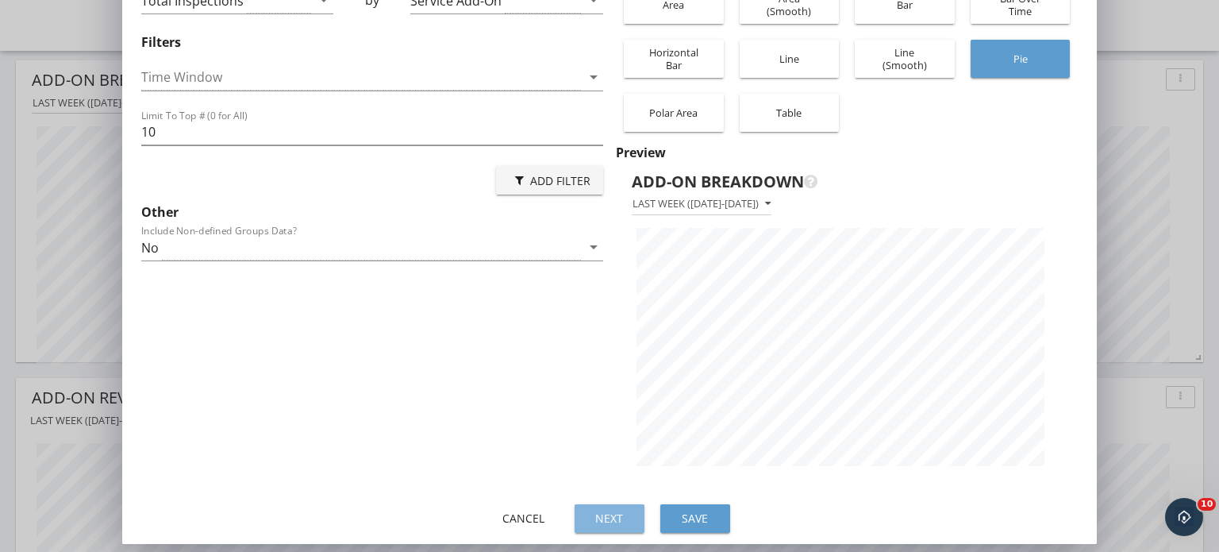
click at [621, 524] on div "Next" at bounding box center [609, 518] width 44 height 17
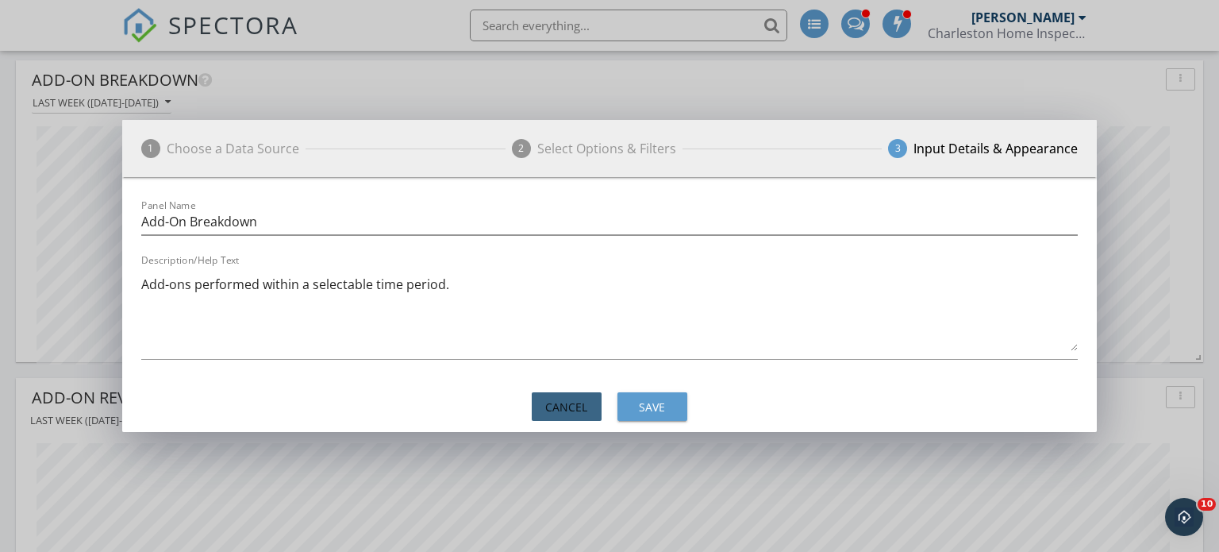
click at [567, 407] on div "Cancel" at bounding box center [567, 406] width 44 height 17
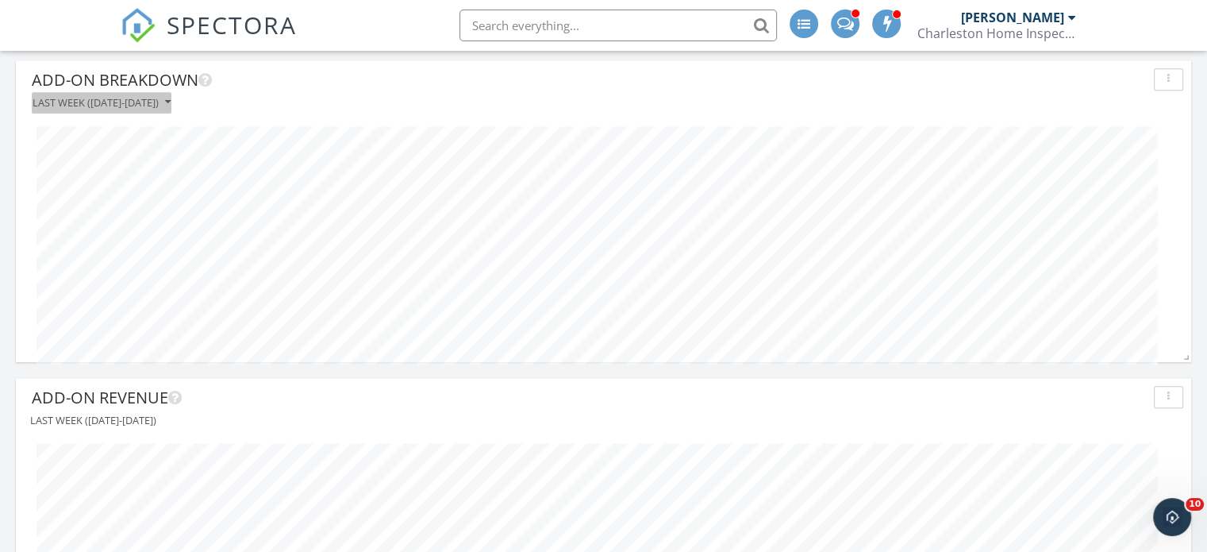
click at [171, 109] on button "Last week (Monday-Sunday)" at bounding box center [102, 102] width 140 height 21
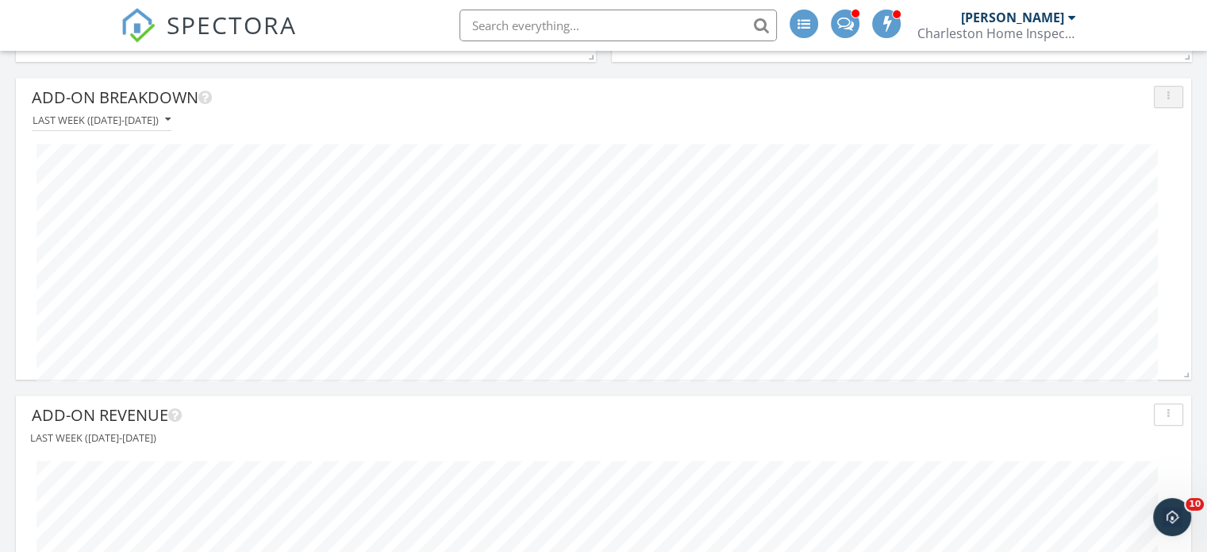
click at [1166, 91] on div "button" at bounding box center [1168, 96] width 15 height 11
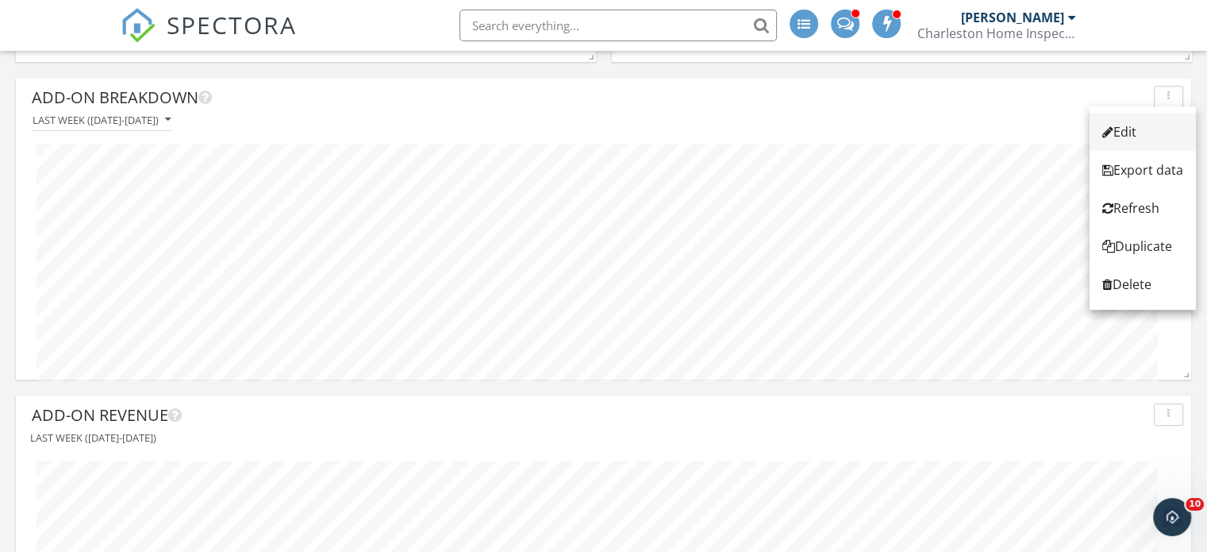
click at [1119, 137] on div "Edit" at bounding box center [1143, 131] width 81 height 19
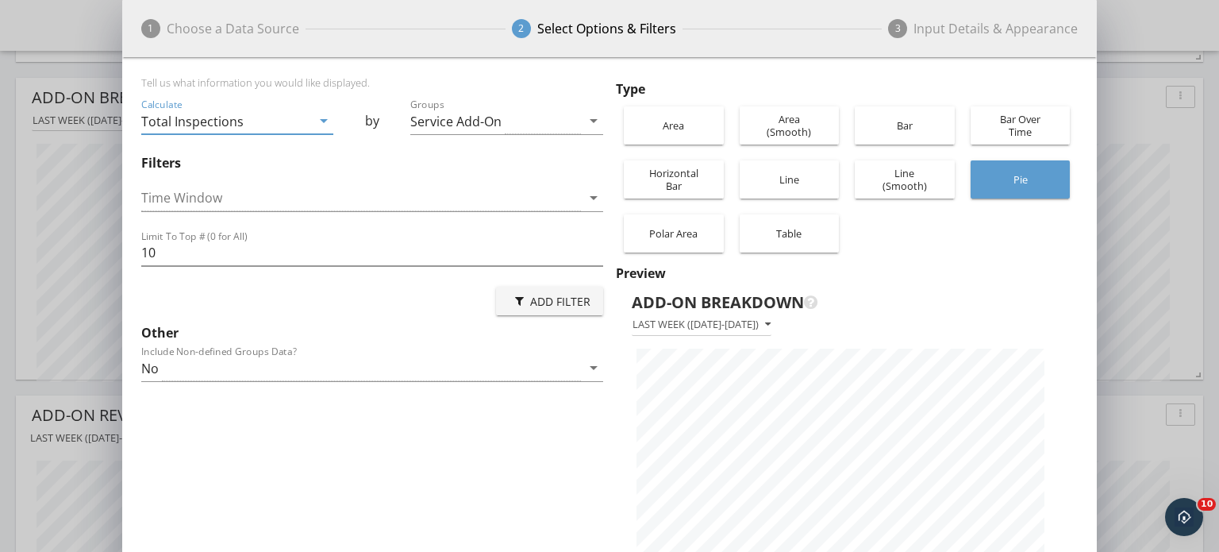
click at [329, 129] on icon "arrow_drop_down" at bounding box center [323, 120] width 19 height 19
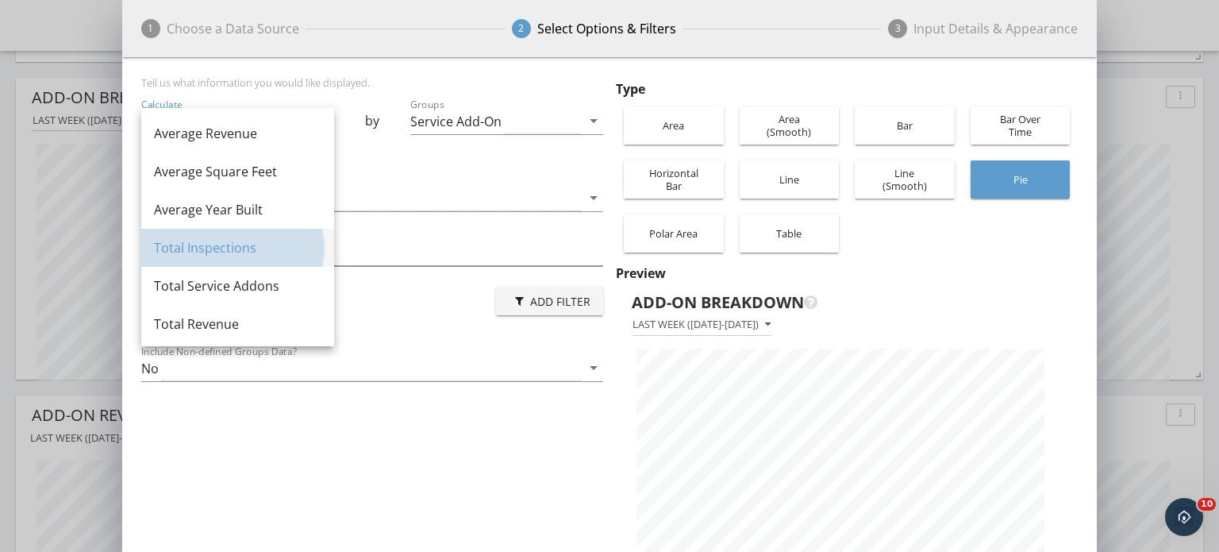
click at [219, 238] on div "Total Inspections" at bounding box center [237, 247] width 167 height 19
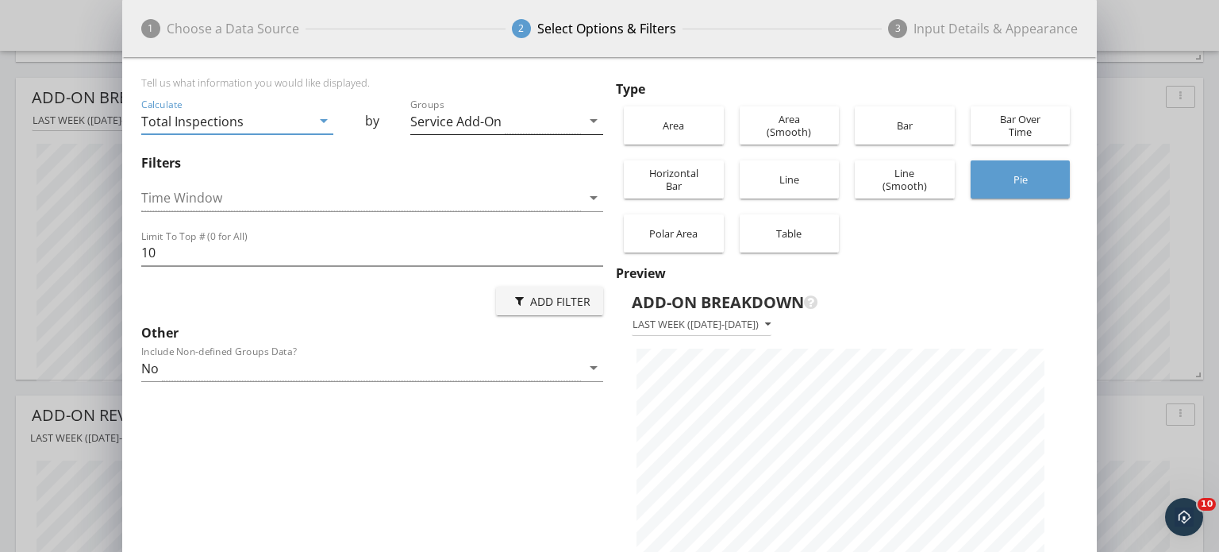
click at [598, 122] on icon "arrow_drop_down" at bounding box center [593, 120] width 19 height 19
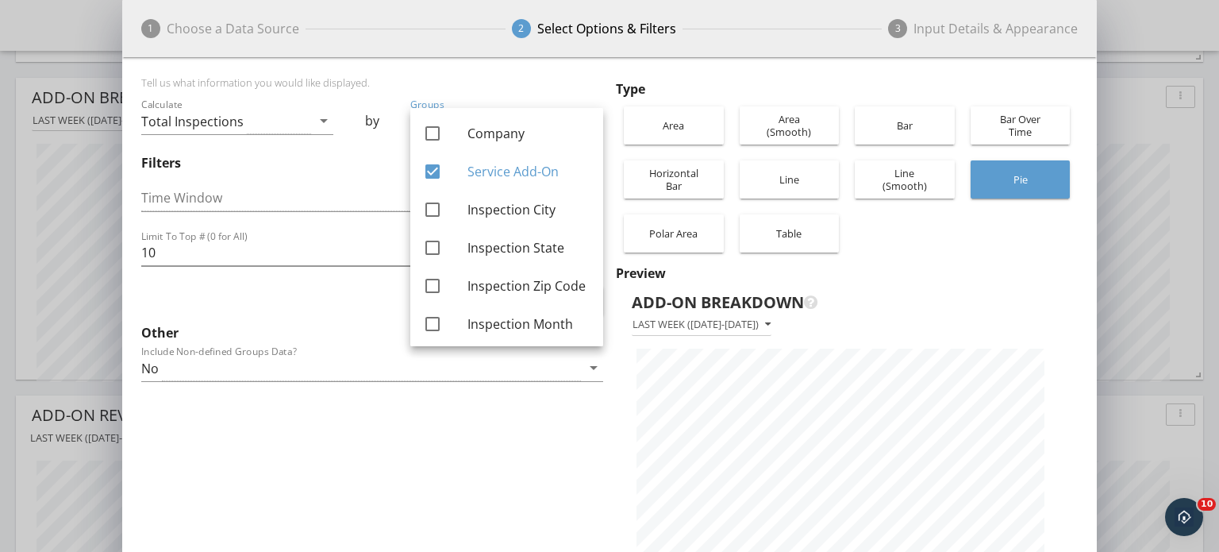
click at [424, 460] on div "Tell us what information you would like displayed. Calculate Total Inspections …" at bounding box center [375, 341] width 468 height 531
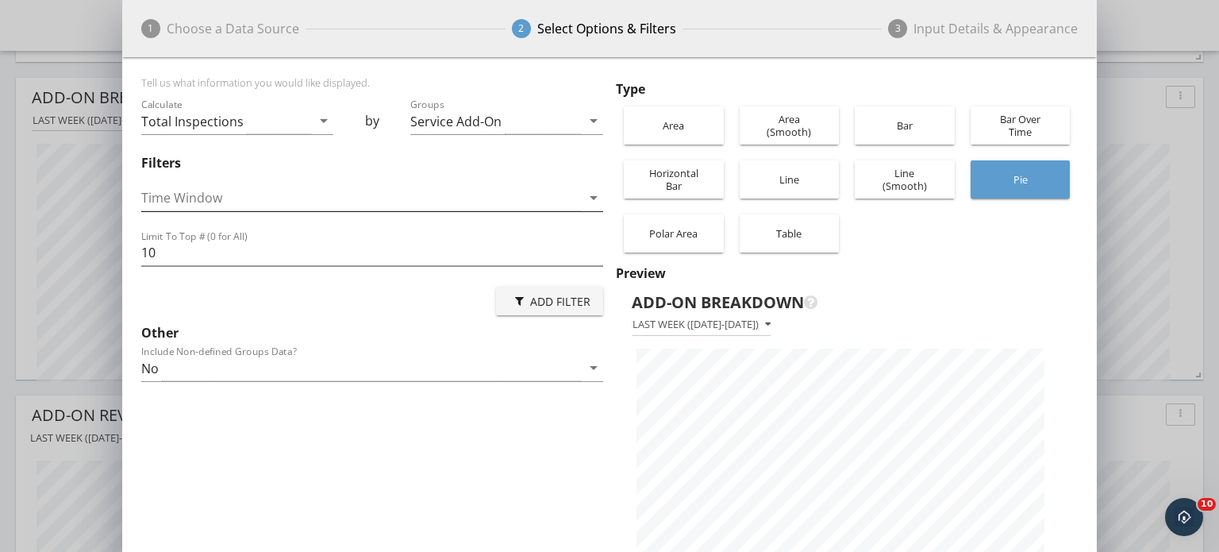
click at [579, 192] on div at bounding box center [361, 198] width 440 height 26
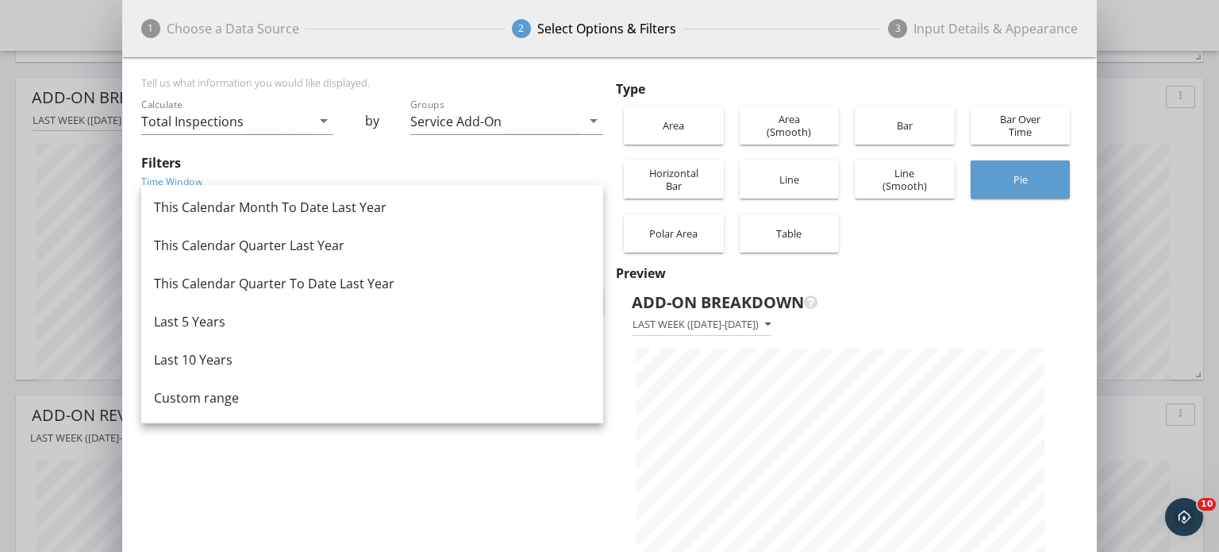
click at [472, 472] on div "Tell us what information you would like displayed. Calculate Total Inspections …" at bounding box center [375, 341] width 468 height 531
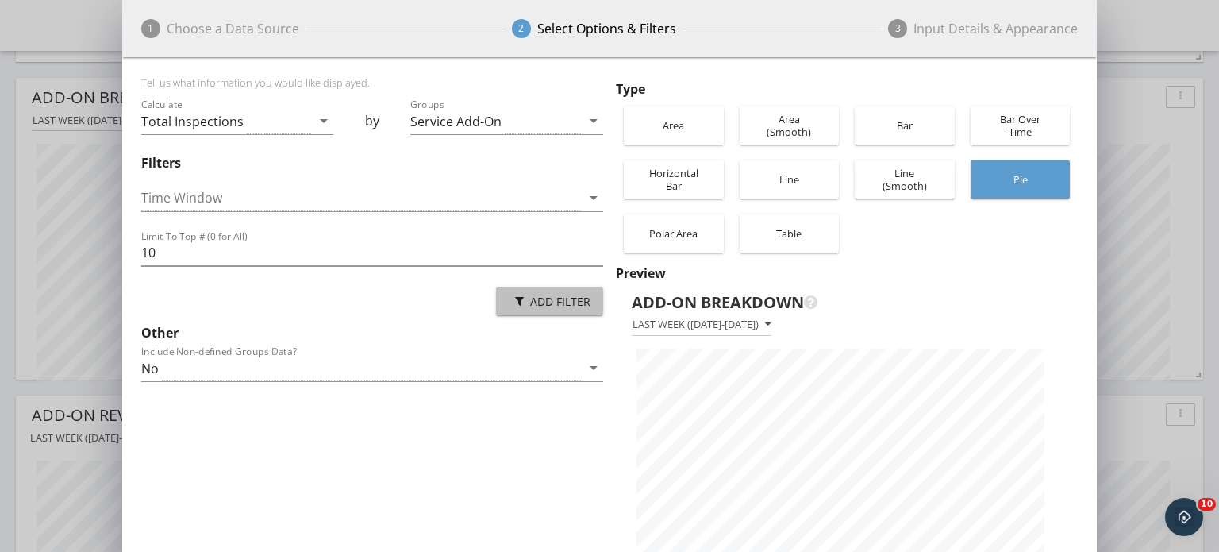
click at [588, 291] on button "Add Filter" at bounding box center [549, 301] width 107 height 29
click at [556, 398] on div "Tell us what information you would like displayed. Calculate Total Inspections …" at bounding box center [375, 341] width 468 height 531
